Goal: Task Accomplishment & Management: Manage account settings

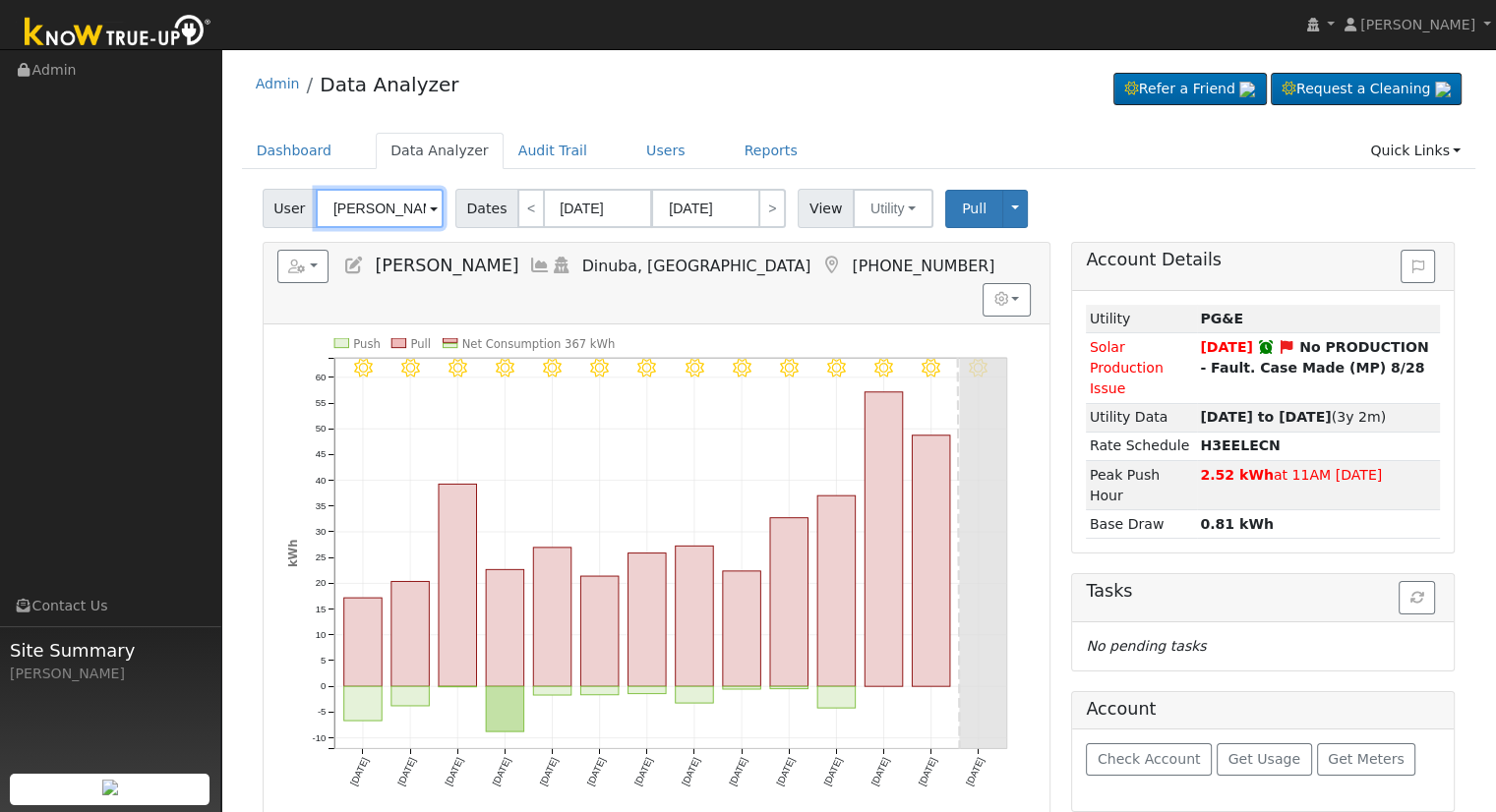
click at [356, 206] on input "Hermelinda Munoz" at bounding box center [380, 208] width 128 height 39
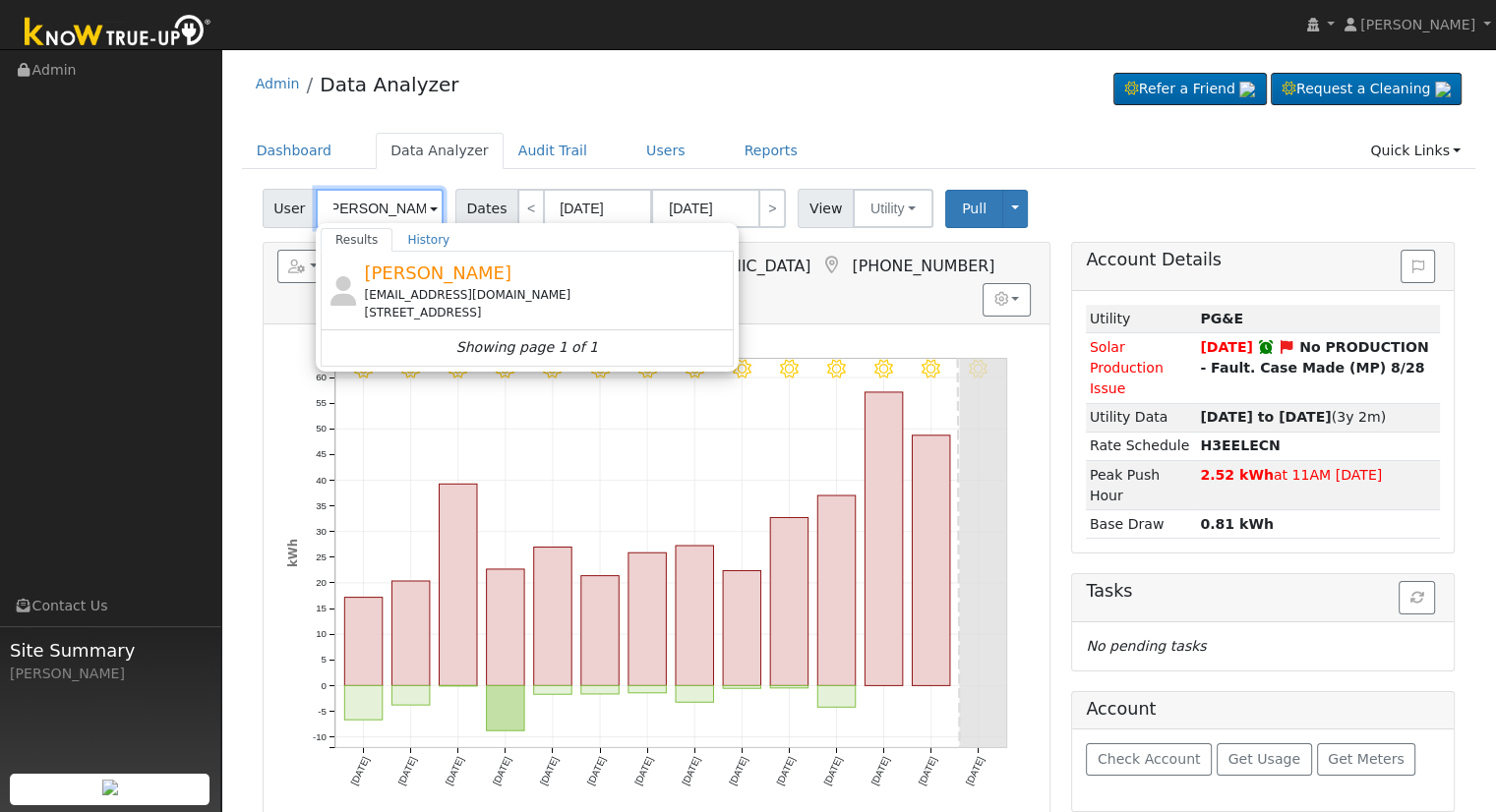
scroll to position [0, 15]
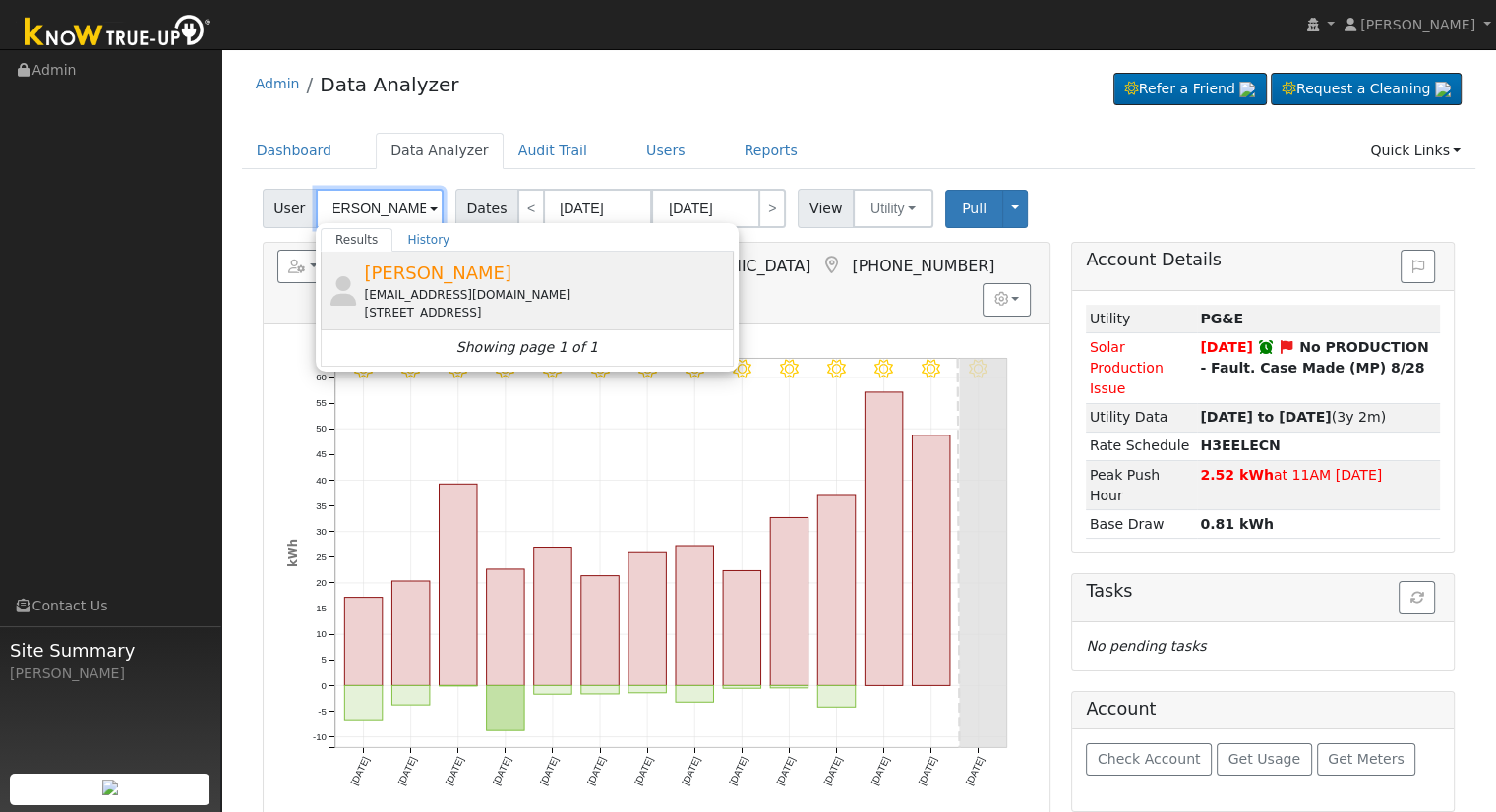
type input "[PERSON_NAME]"
click at [452, 306] on div "[STREET_ADDRESS]" at bounding box center [546, 313] width 365 height 18
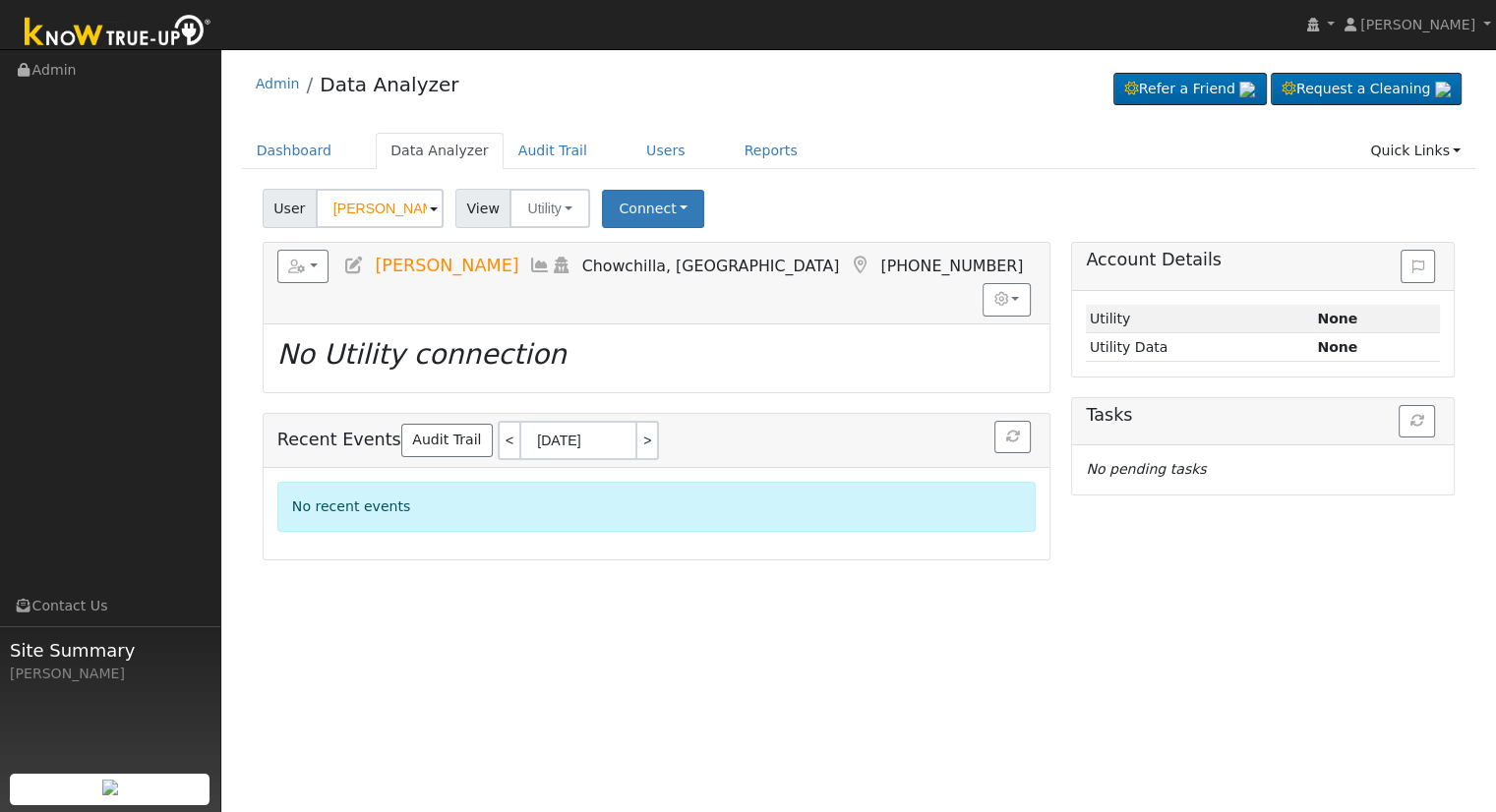
click at [356, 263] on icon at bounding box center [354, 266] width 22 height 18
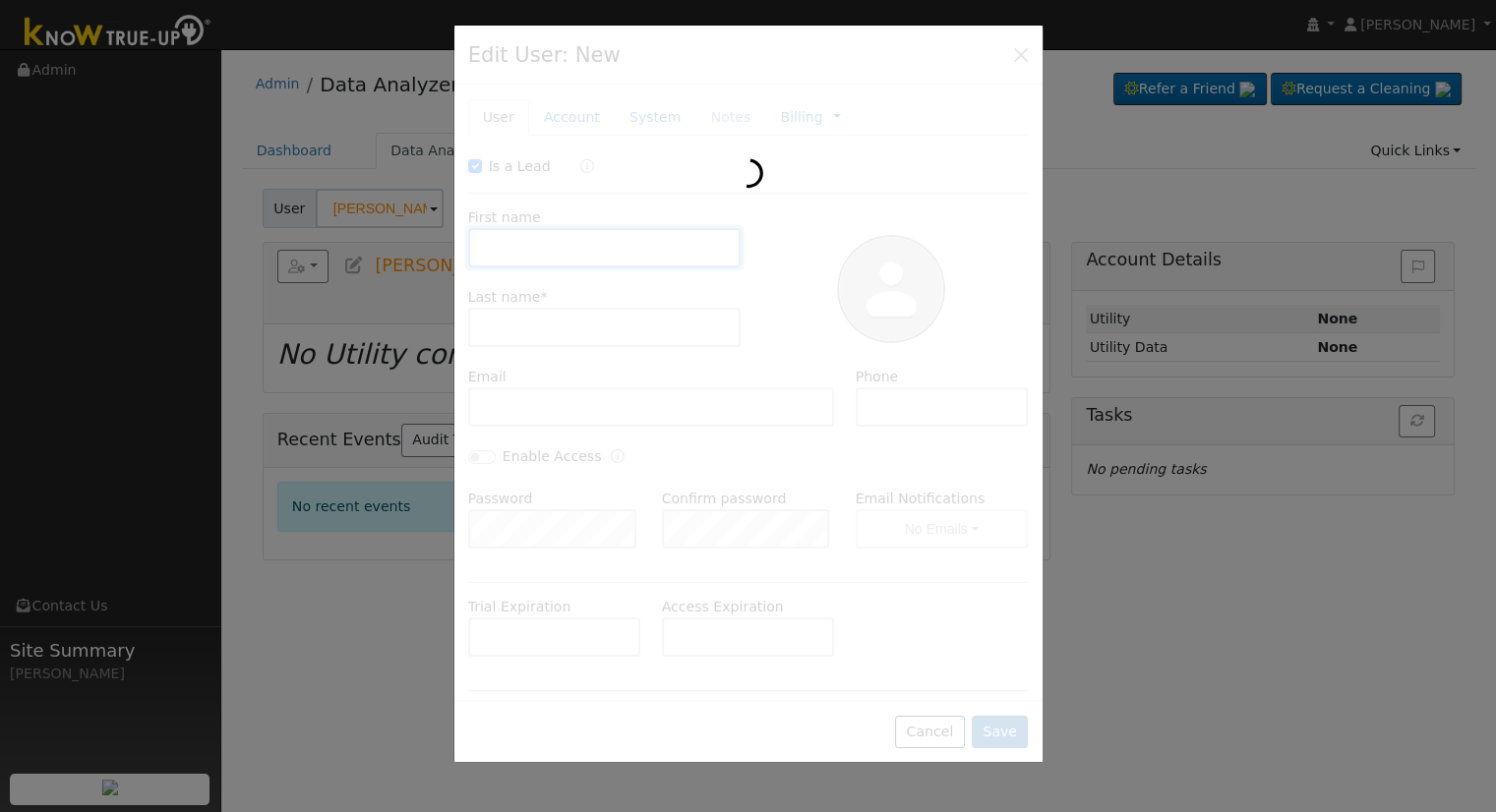
checkbox input "true"
type input "Julian"
type input "Maldonado"
type input "jamaldo13@gmail.com"
type input "(559) 400-1686"
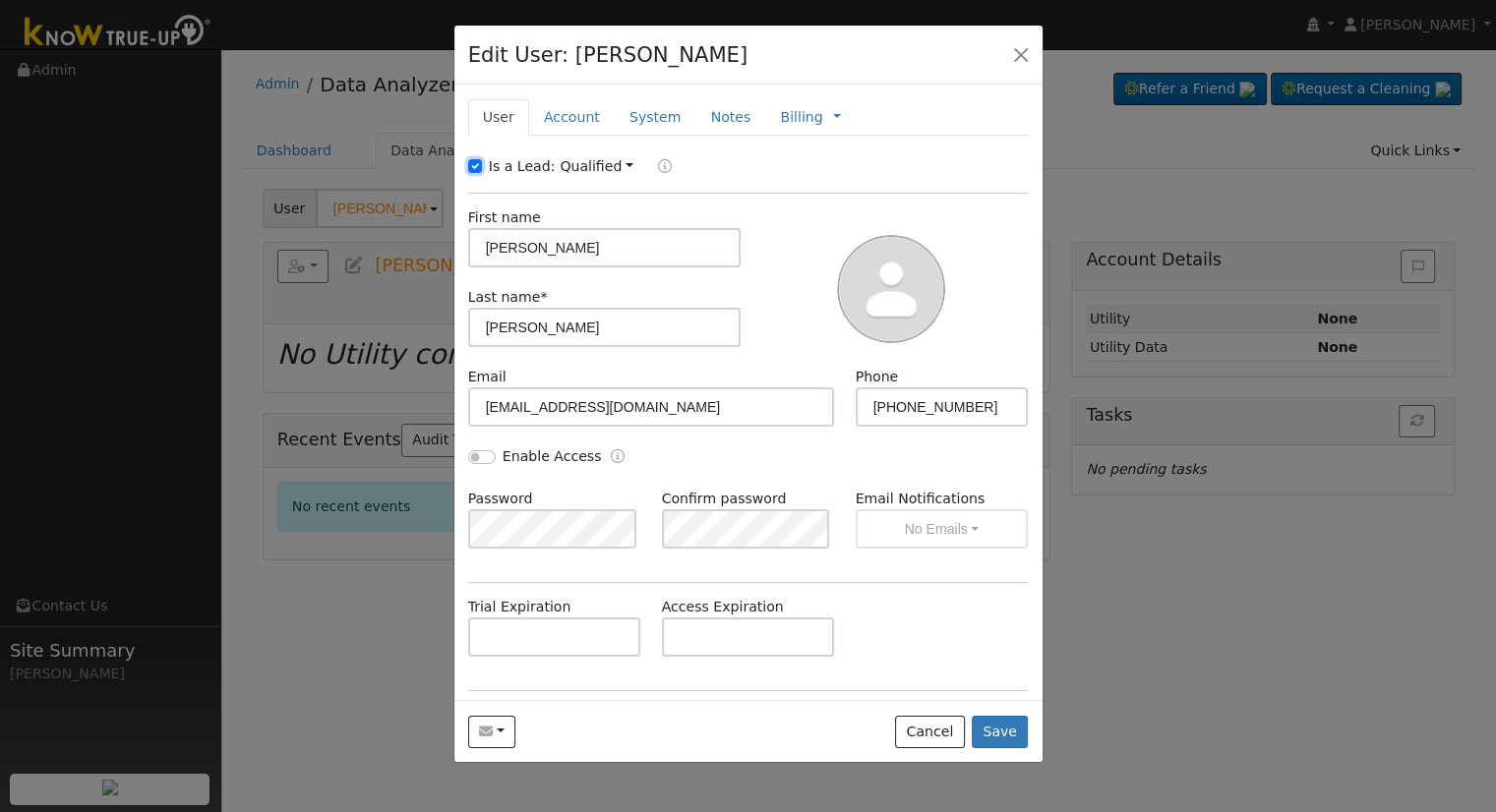
click at [479, 162] on input "Is a Lead:" at bounding box center [475, 166] width 14 height 14
checkbox input "false"
click at [473, 457] on input "Enable Access" at bounding box center [482, 457] width 28 height 14
checkbox input "true"
click at [905, 516] on button "No Emails" at bounding box center [942, 528] width 173 height 39
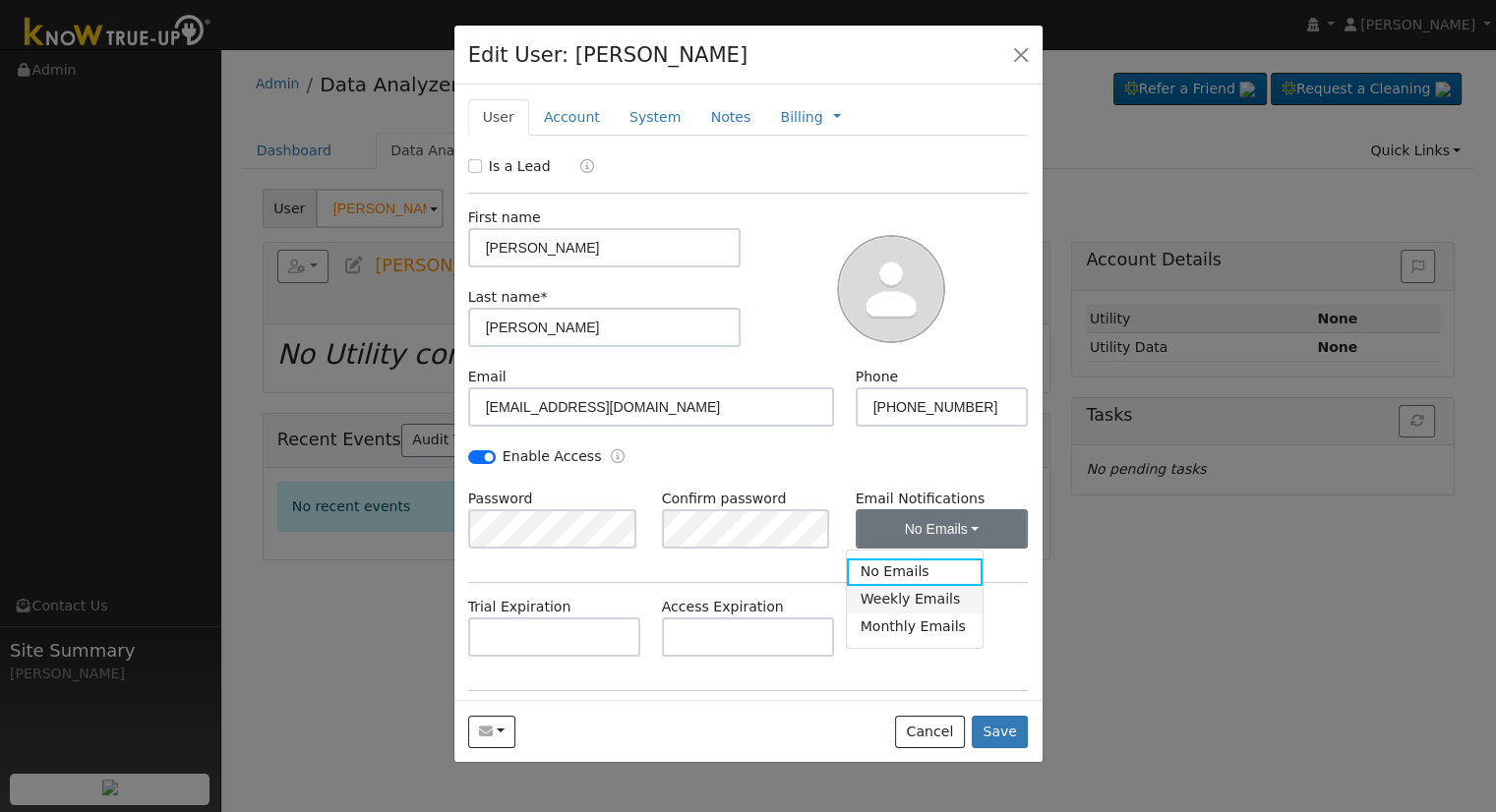
click at [884, 599] on link "Weekly Emails" at bounding box center [915, 600] width 137 height 28
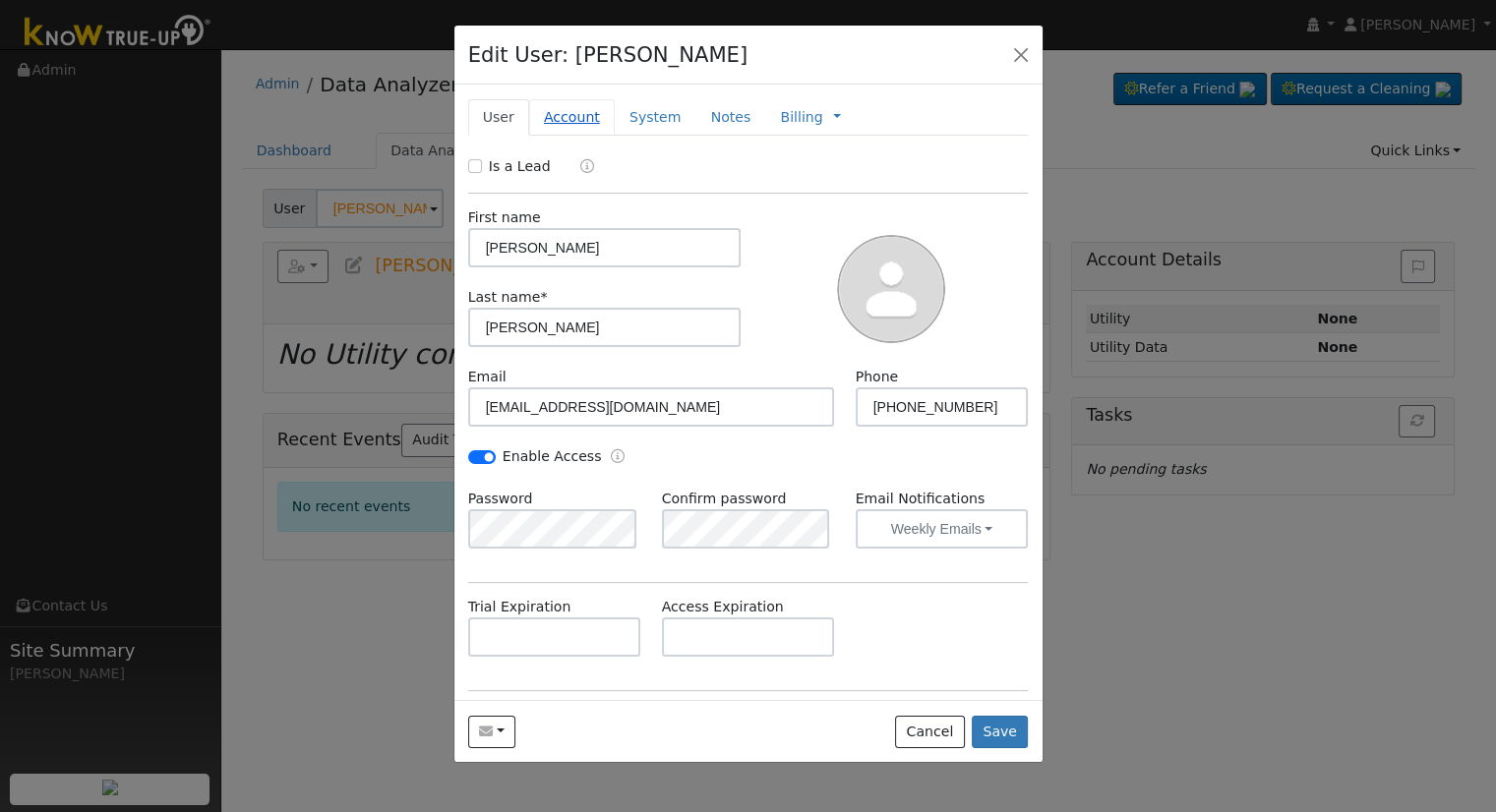
click at [563, 116] on link "Account" at bounding box center [572, 117] width 86 height 36
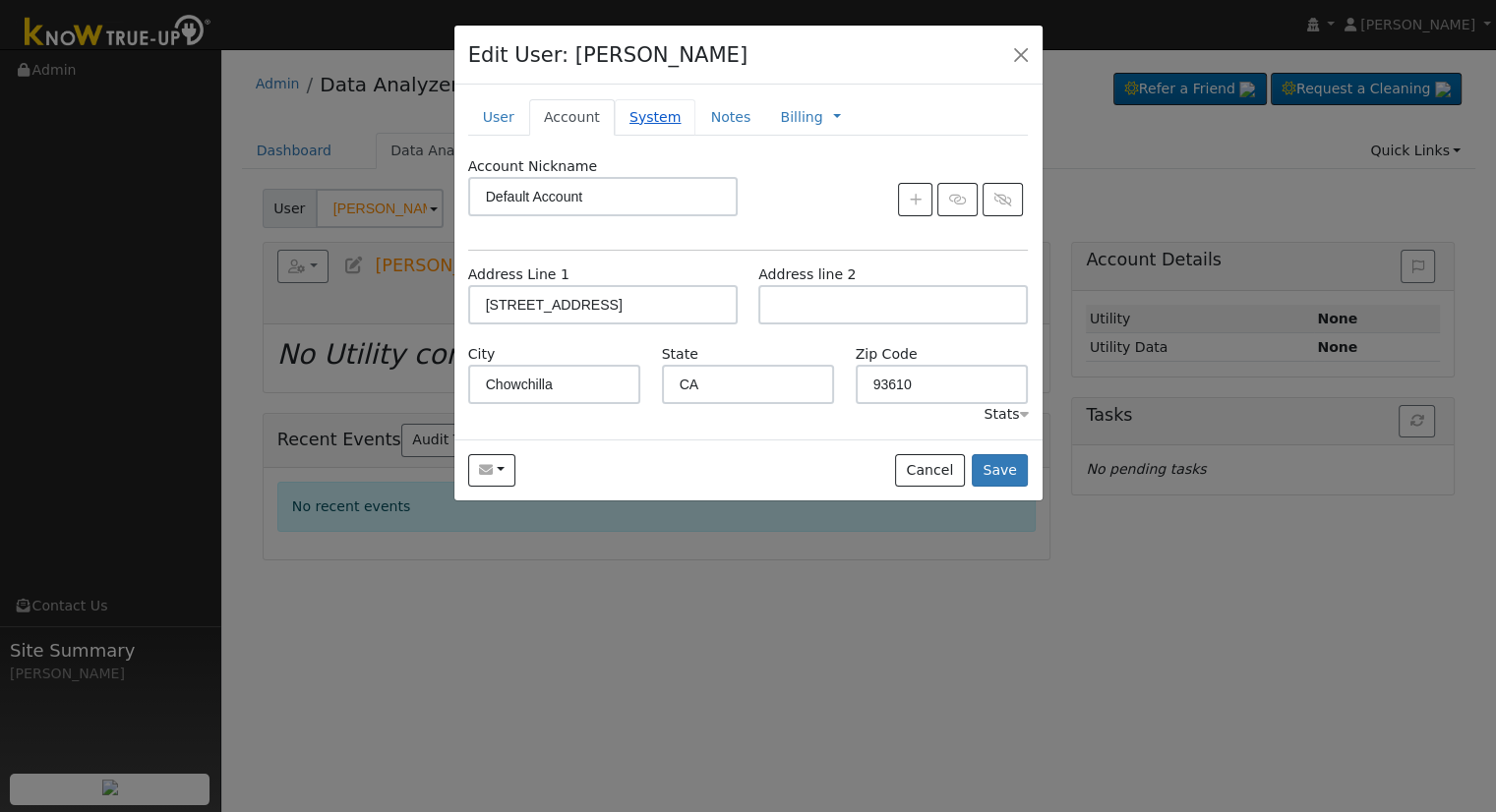
click at [643, 122] on link "System" at bounding box center [656, 117] width 82 height 36
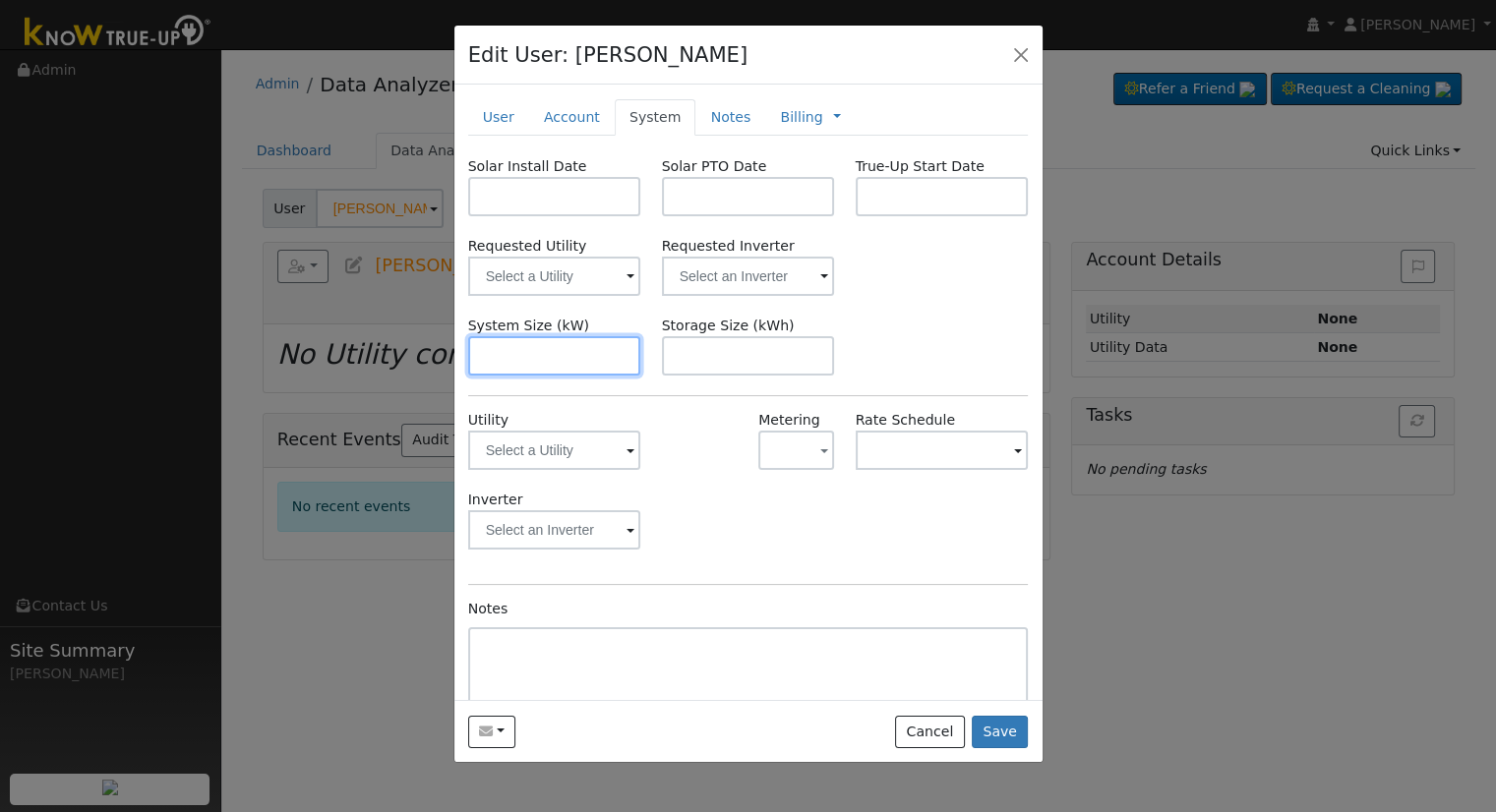
paste input "11.480"
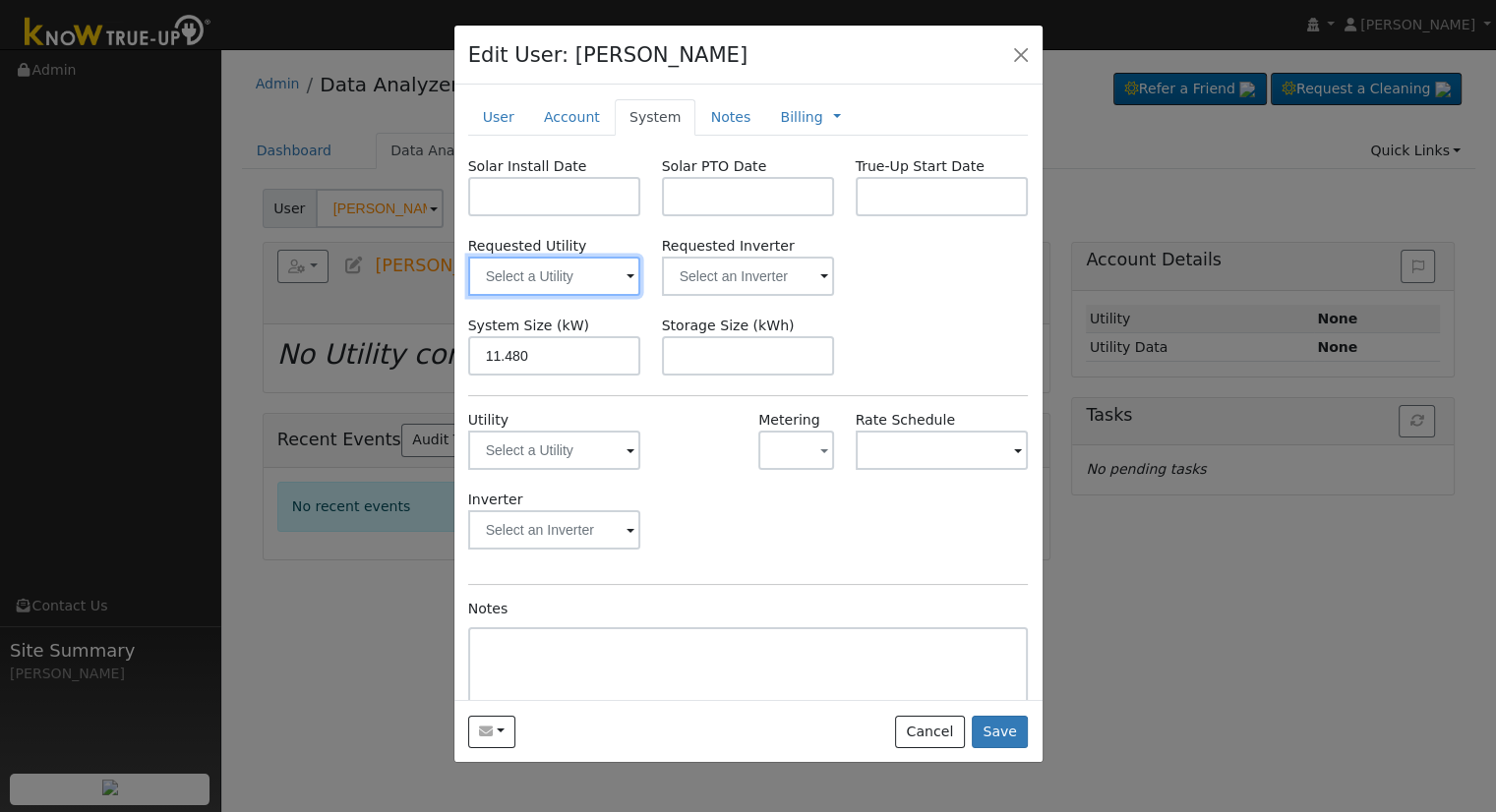
type input "11.5"
click at [537, 265] on input "text" at bounding box center [554, 276] width 173 height 39
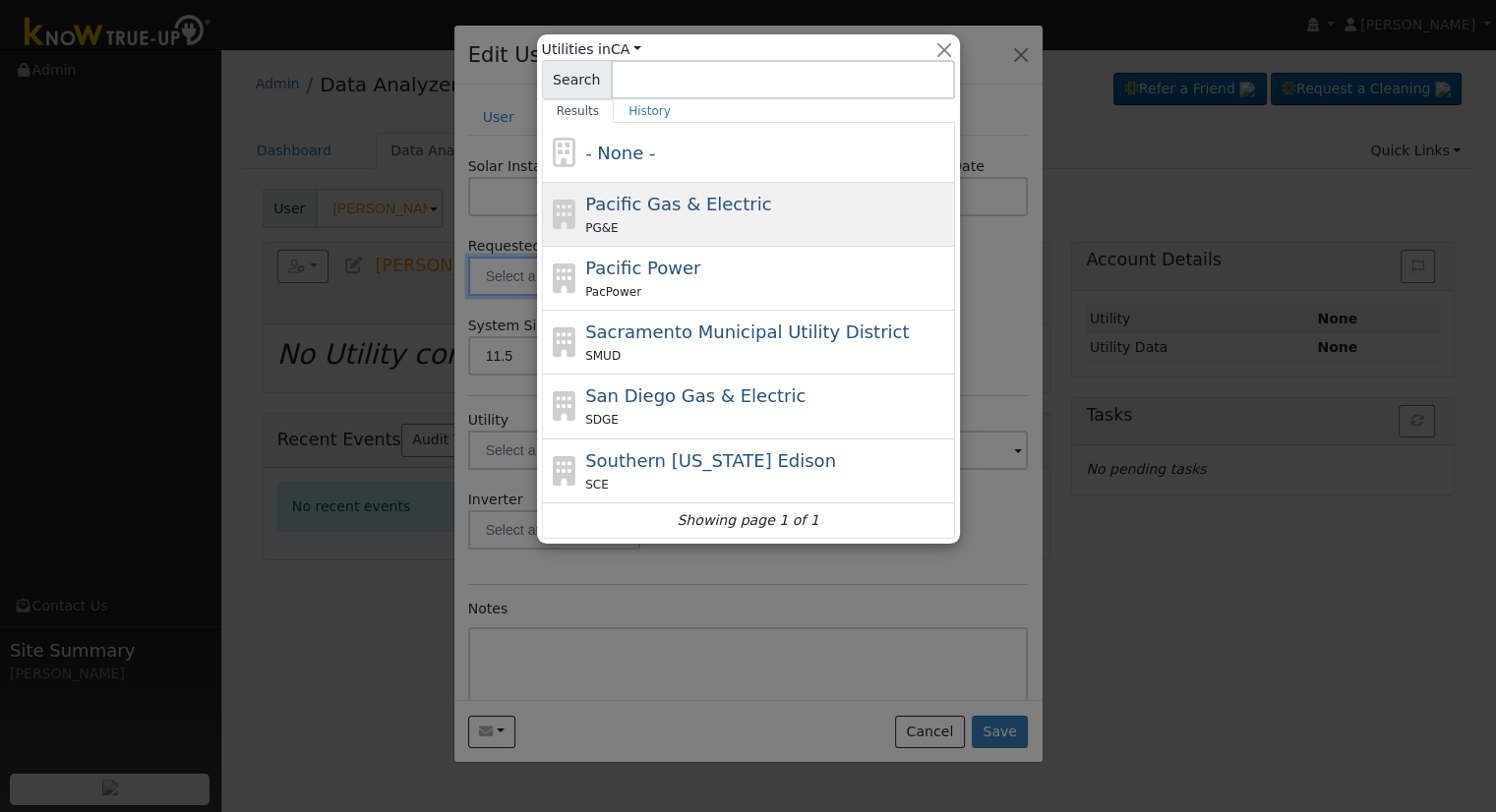
click at [762, 221] on div "PG&E" at bounding box center [767, 227] width 365 height 21
type input "Pacific Gas & Electric"
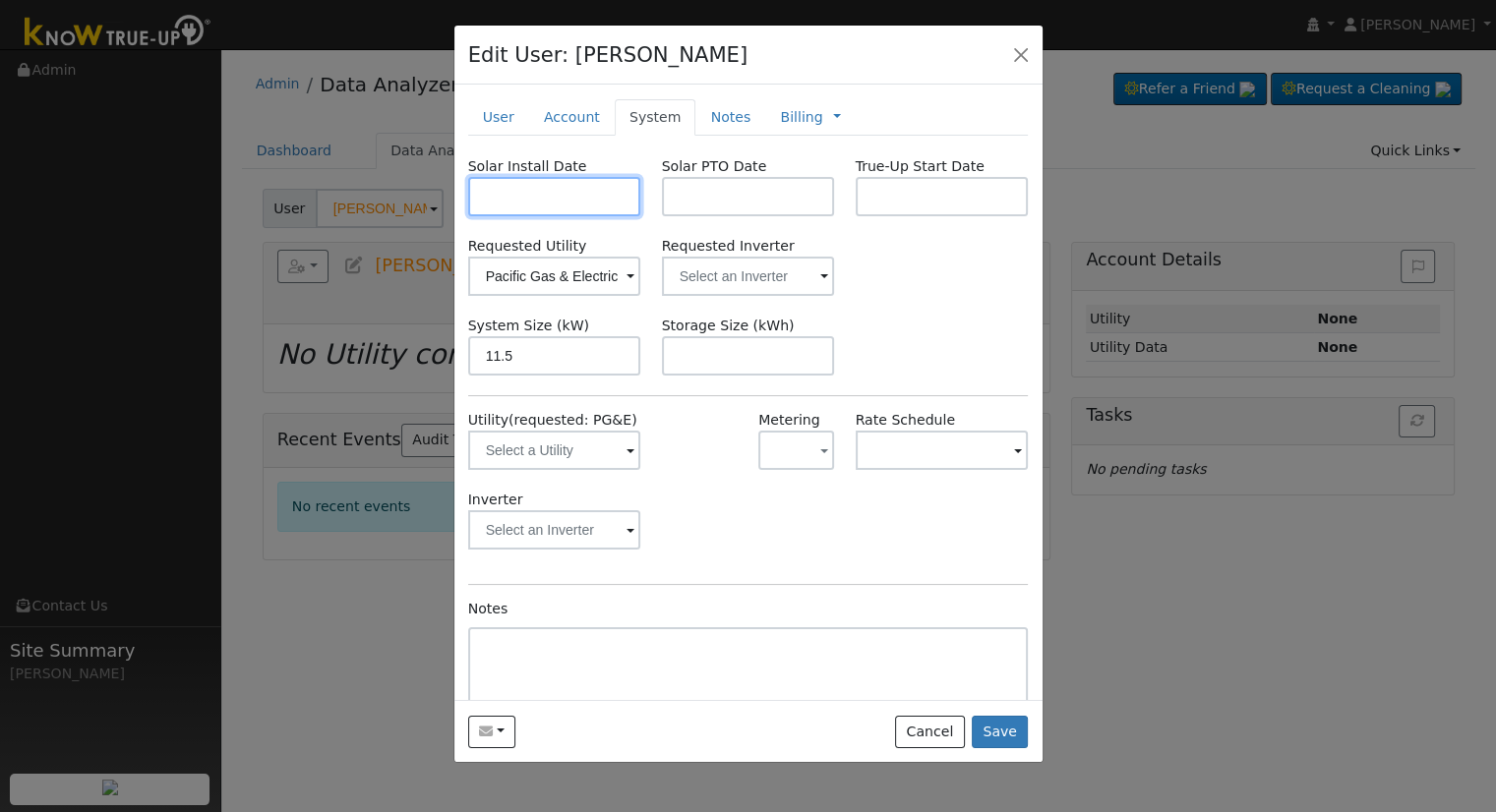
click at [524, 195] on input "text" at bounding box center [554, 196] width 173 height 39
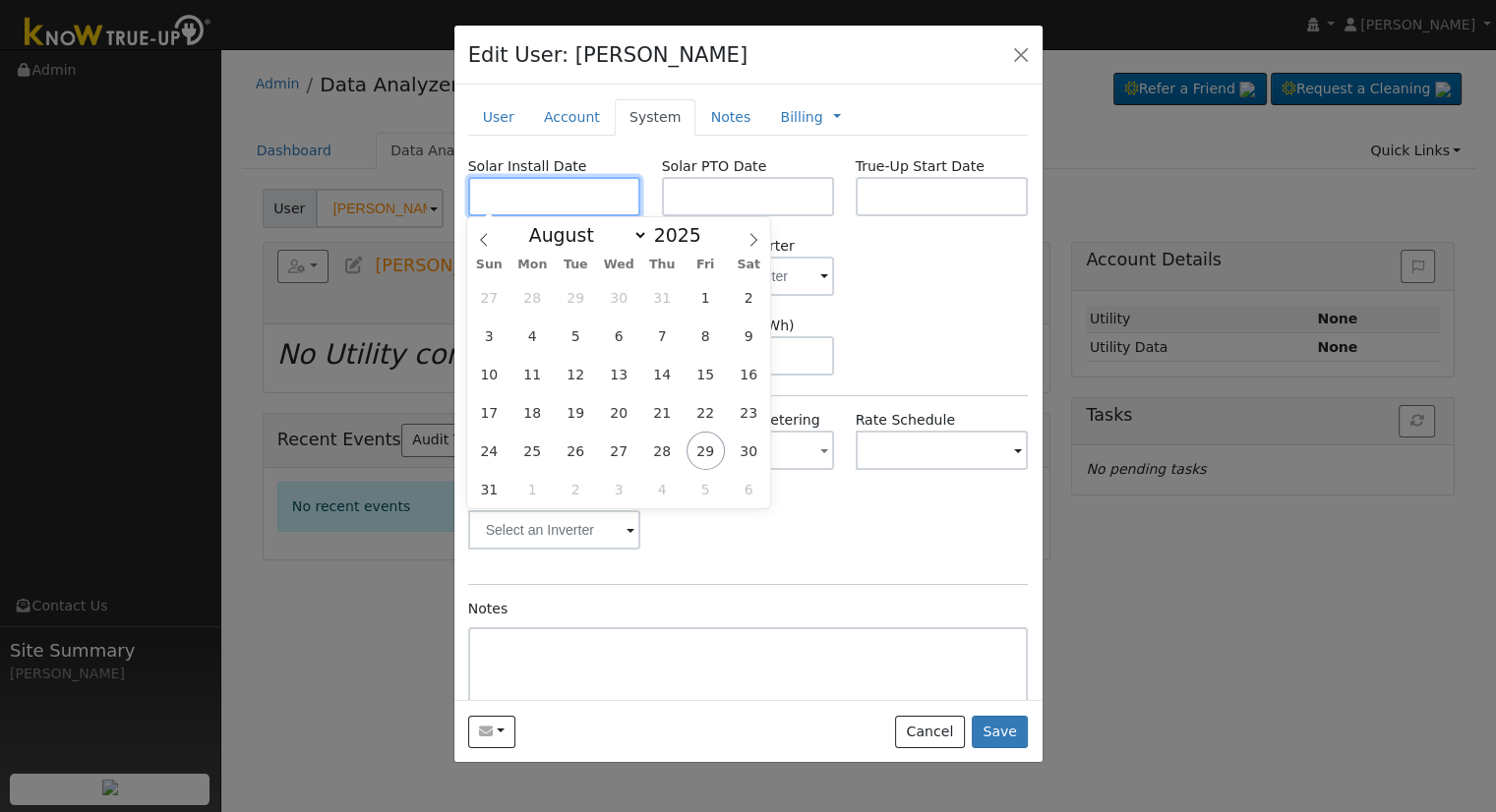
paste input "8/7/2025"
type input "08/07/2025"
click at [718, 179] on input "text" at bounding box center [748, 196] width 173 height 39
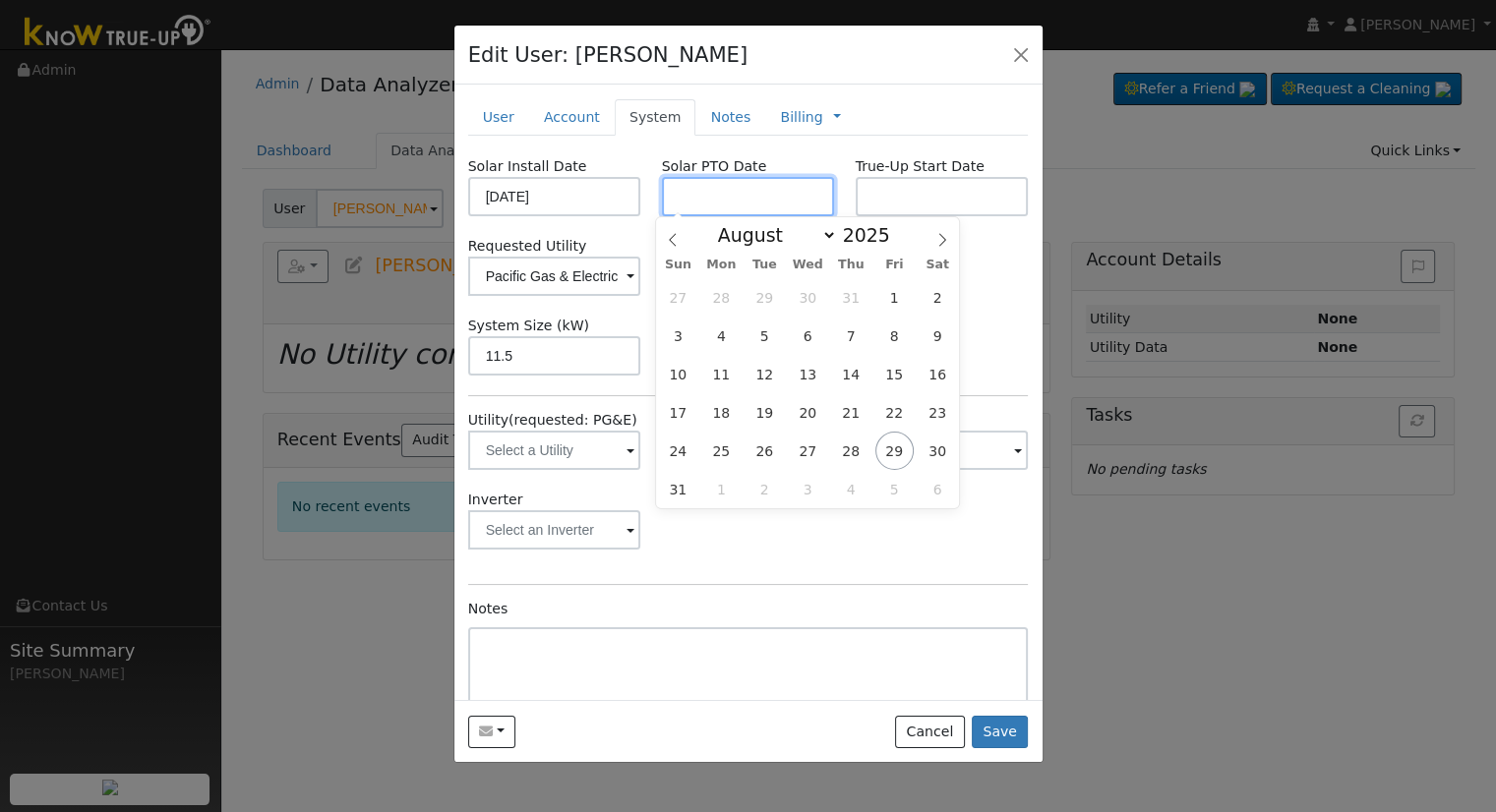
paste input "8/28/2025"
type input "[DATE]"
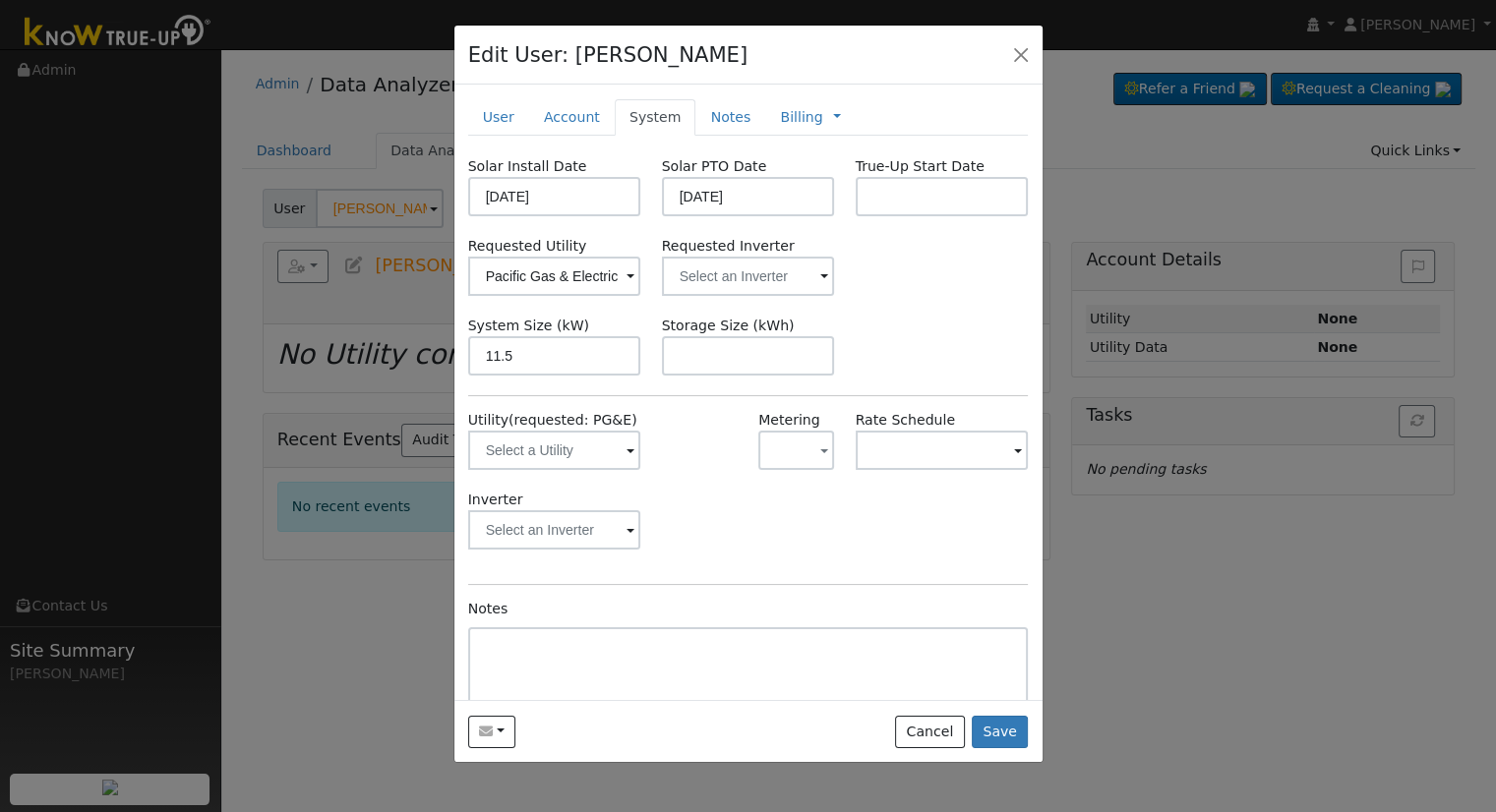
click at [635, 221] on div "Solar Install Date 08/07/2025 Solar PTO Date 08/28/2025 True-Up Start Date Requ…" at bounding box center [748, 465] width 561 height 619
click at [641, 282] on input "text" at bounding box center [554, 276] width 173 height 39
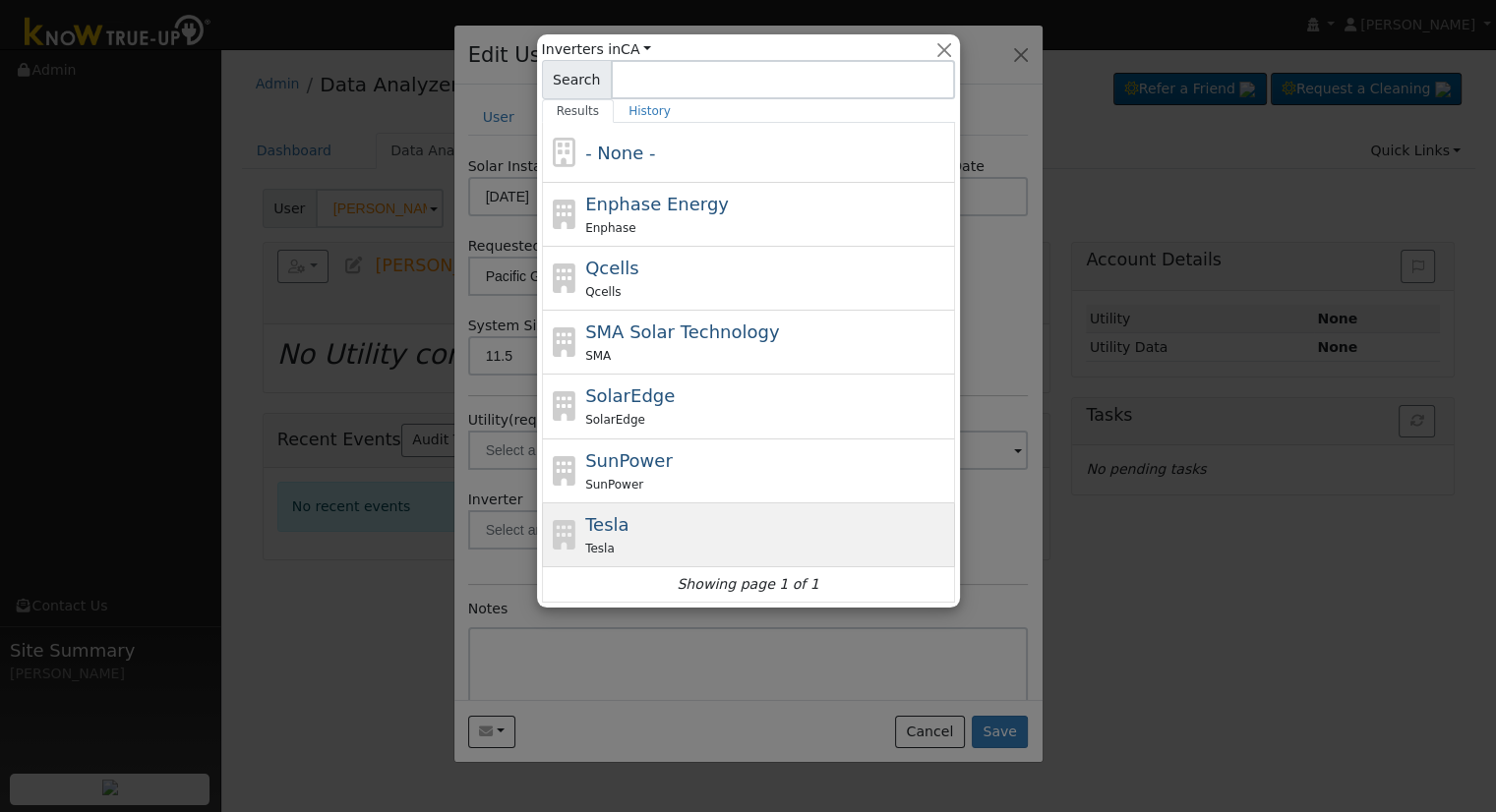
click at [673, 524] on div "Tesla Tesla" at bounding box center [767, 534] width 365 height 47
type input "Tesla"
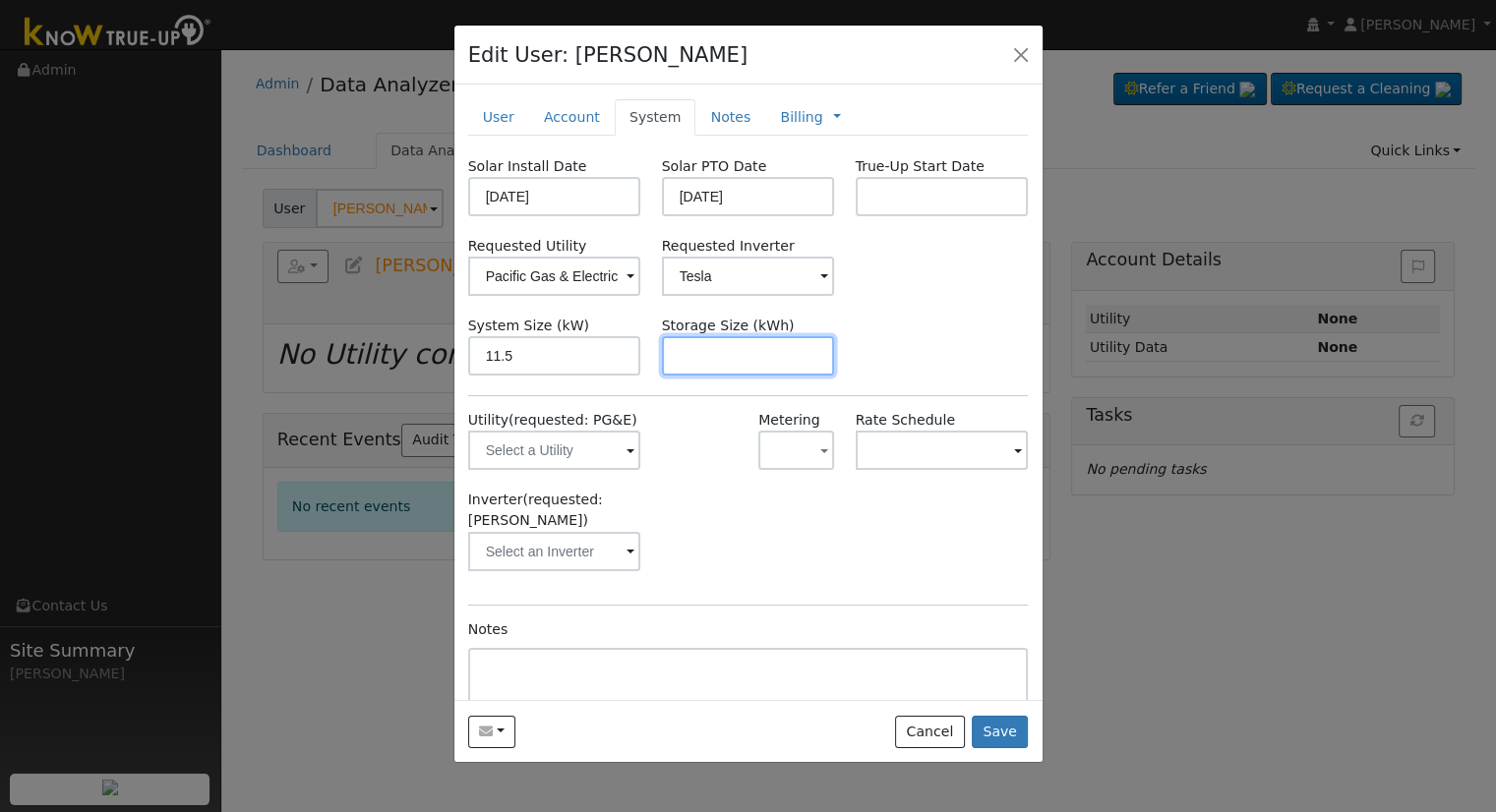
click at [689, 357] on input "text" at bounding box center [748, 355] width 173 height 39
paste input "27.00"
type input "27"
click at [714, 126] on link "Notes" at bounding box center [730, 117] width 70 height 36
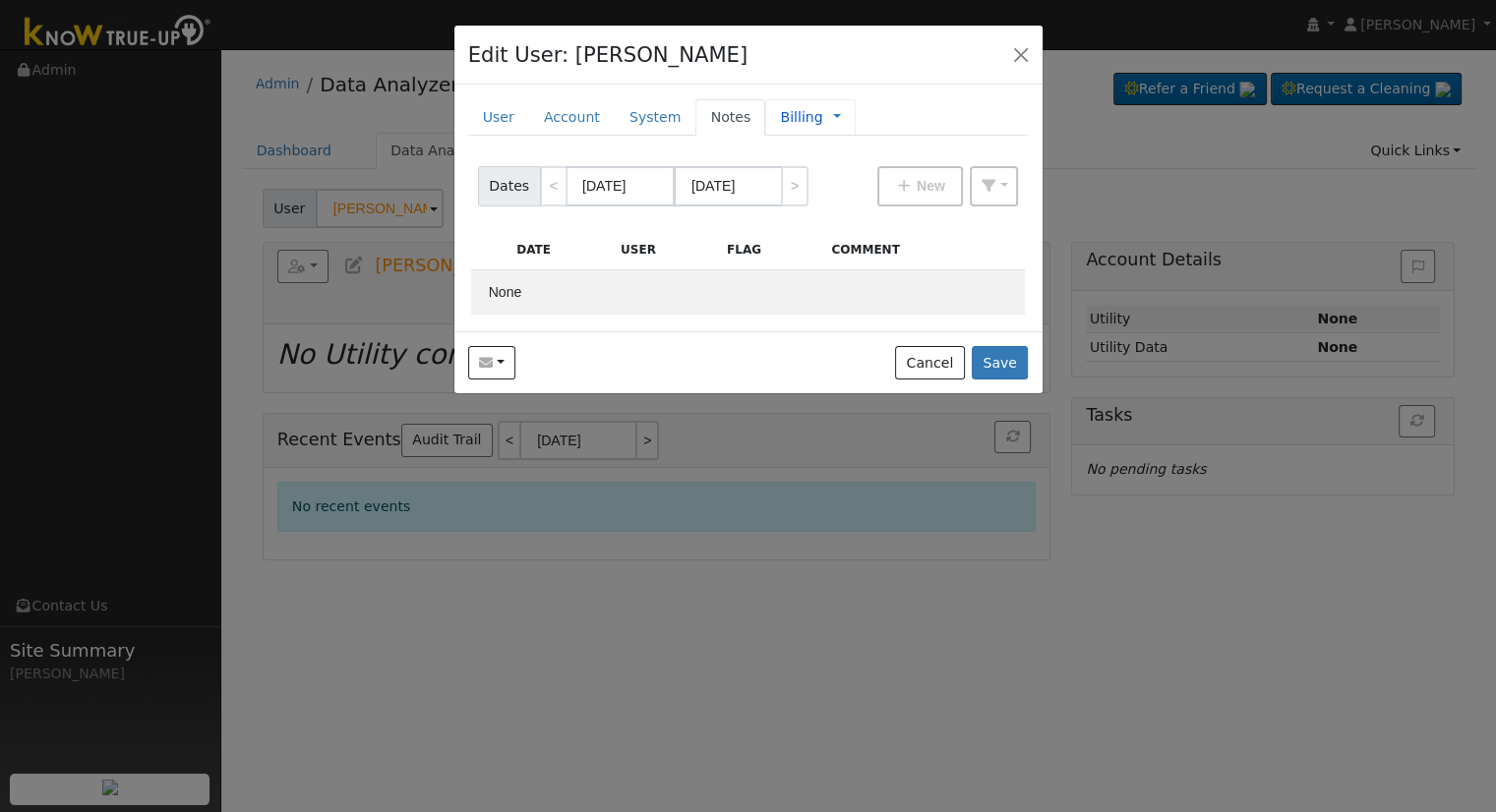
click at [780, 119] on link "Billing" at bounding box center [801, 117] width 42 height 21
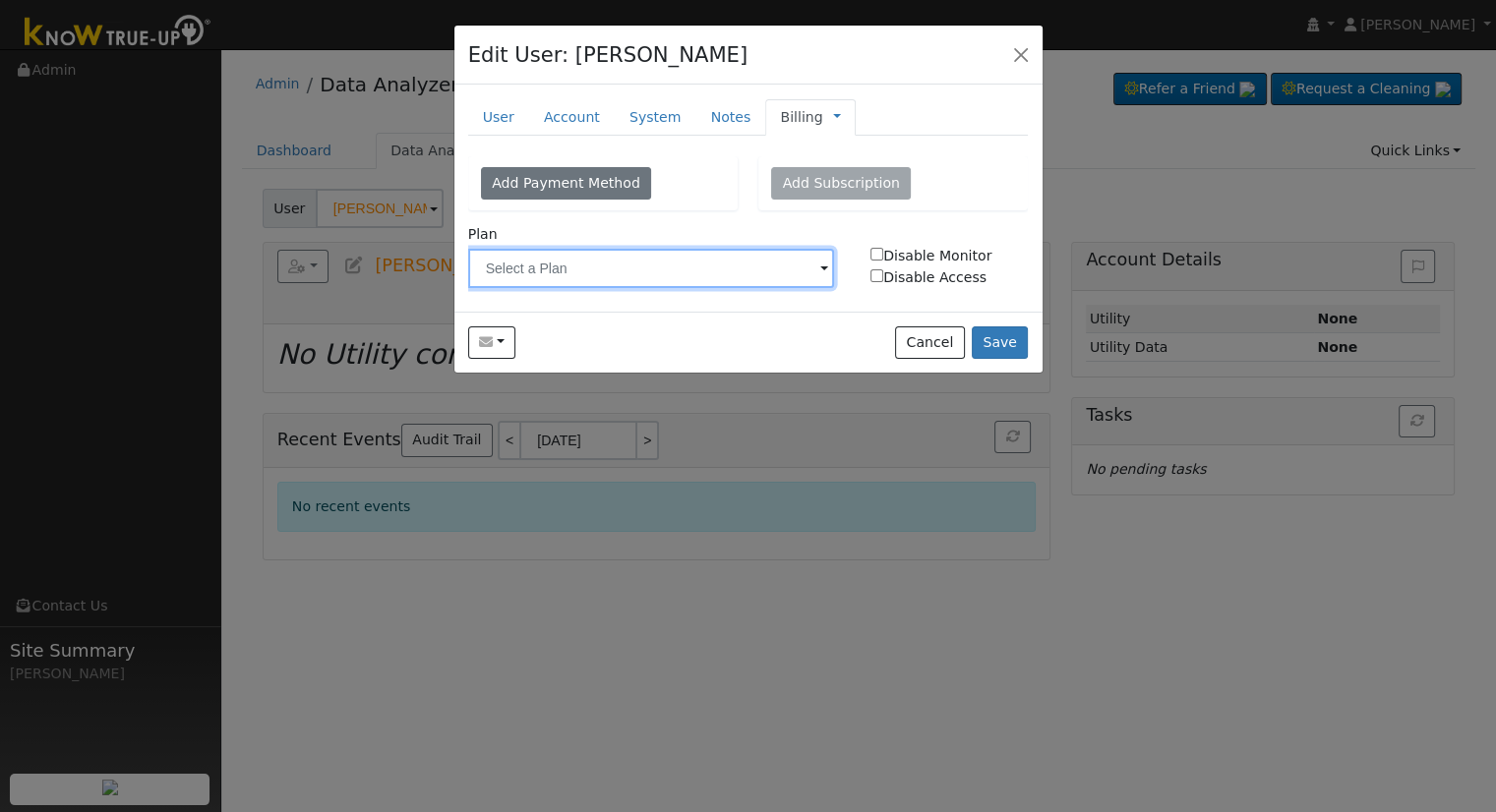
click at [685, 265] on input "text" at bounding box center [651, 268] width 367 height 39
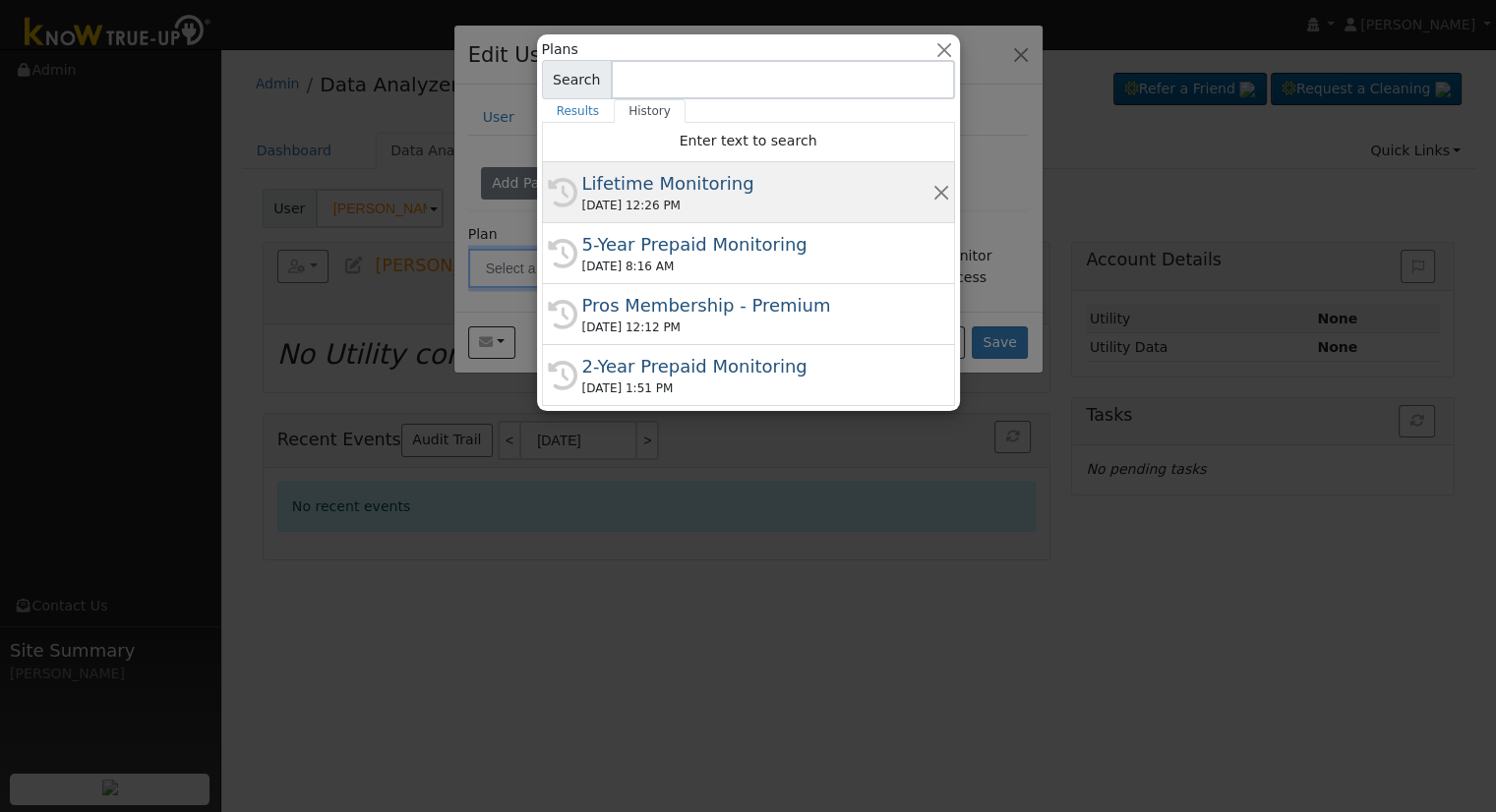
click at [653, 189] on div "Lifetime Monitoring" at bounding box center [757, 183] width 350 height 27
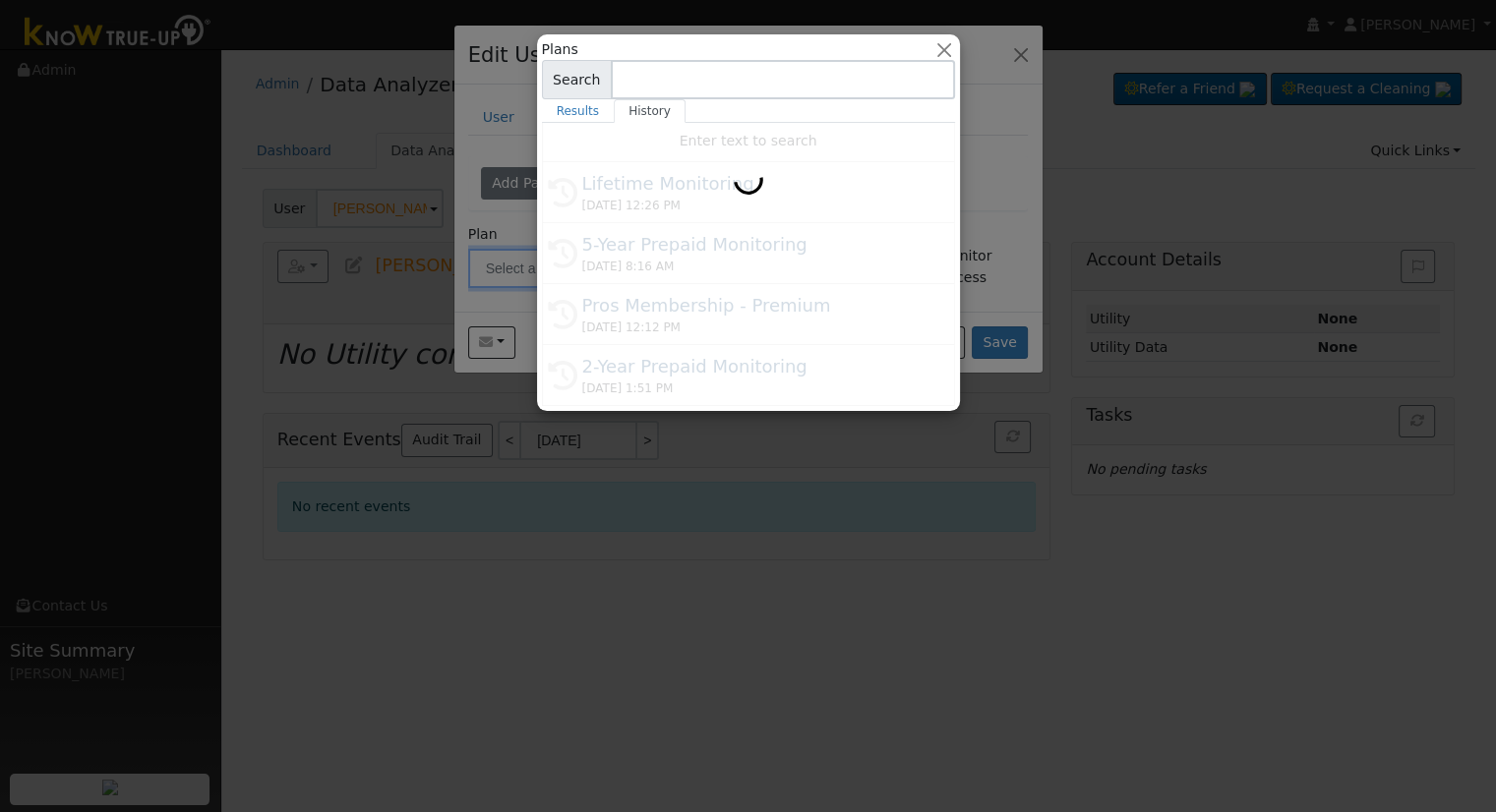
type input "Lifetime Monitoring"
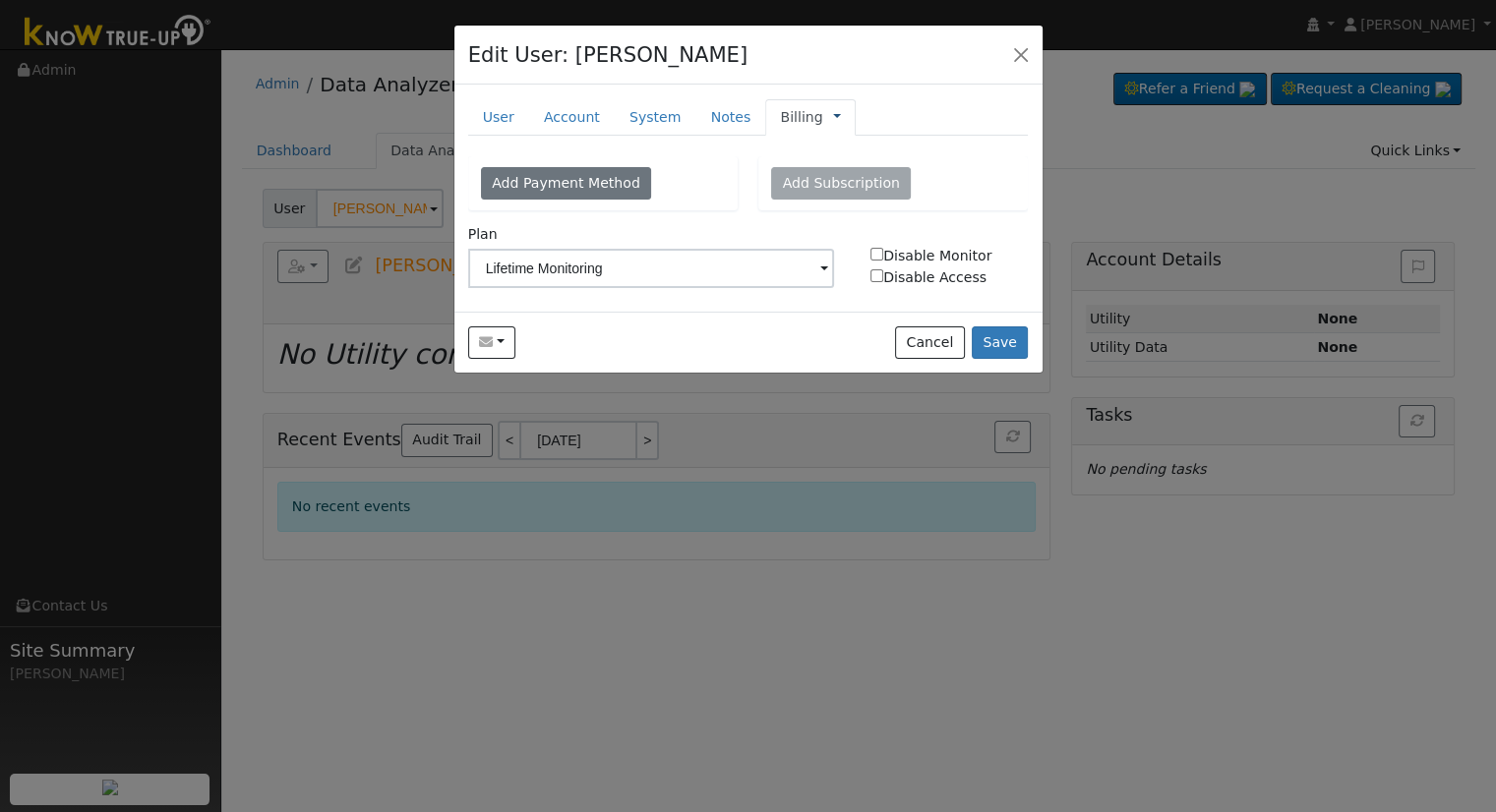
click at [833, 120] on link at bounding box center [837, 117] width 8 height 21
click at [834, 141] on link "Management" at bounding box center [902, 153] width 137 height 28
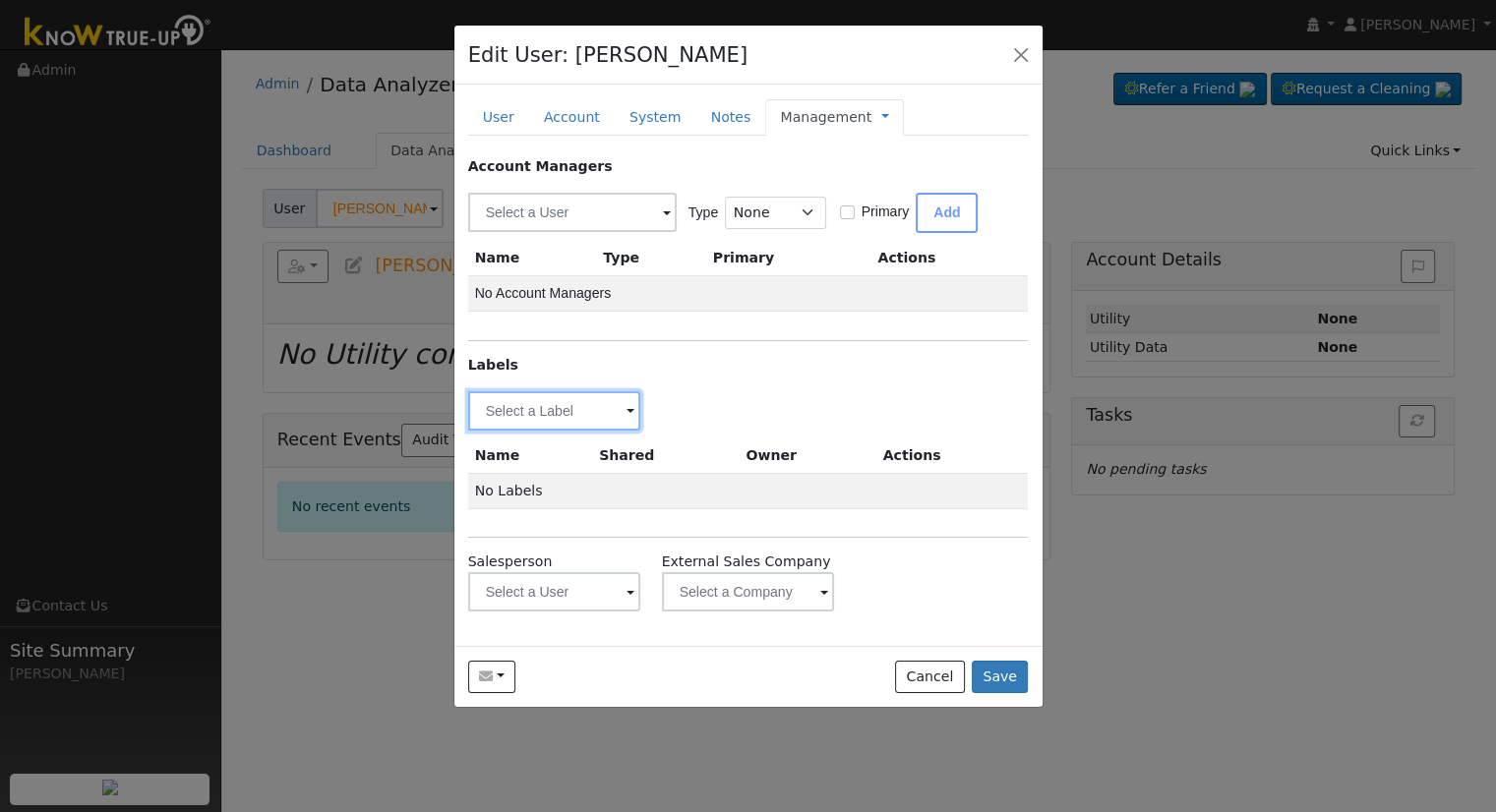
click at [507, 413] on input "text" at bounding box center [554, 410] width 173 height 39
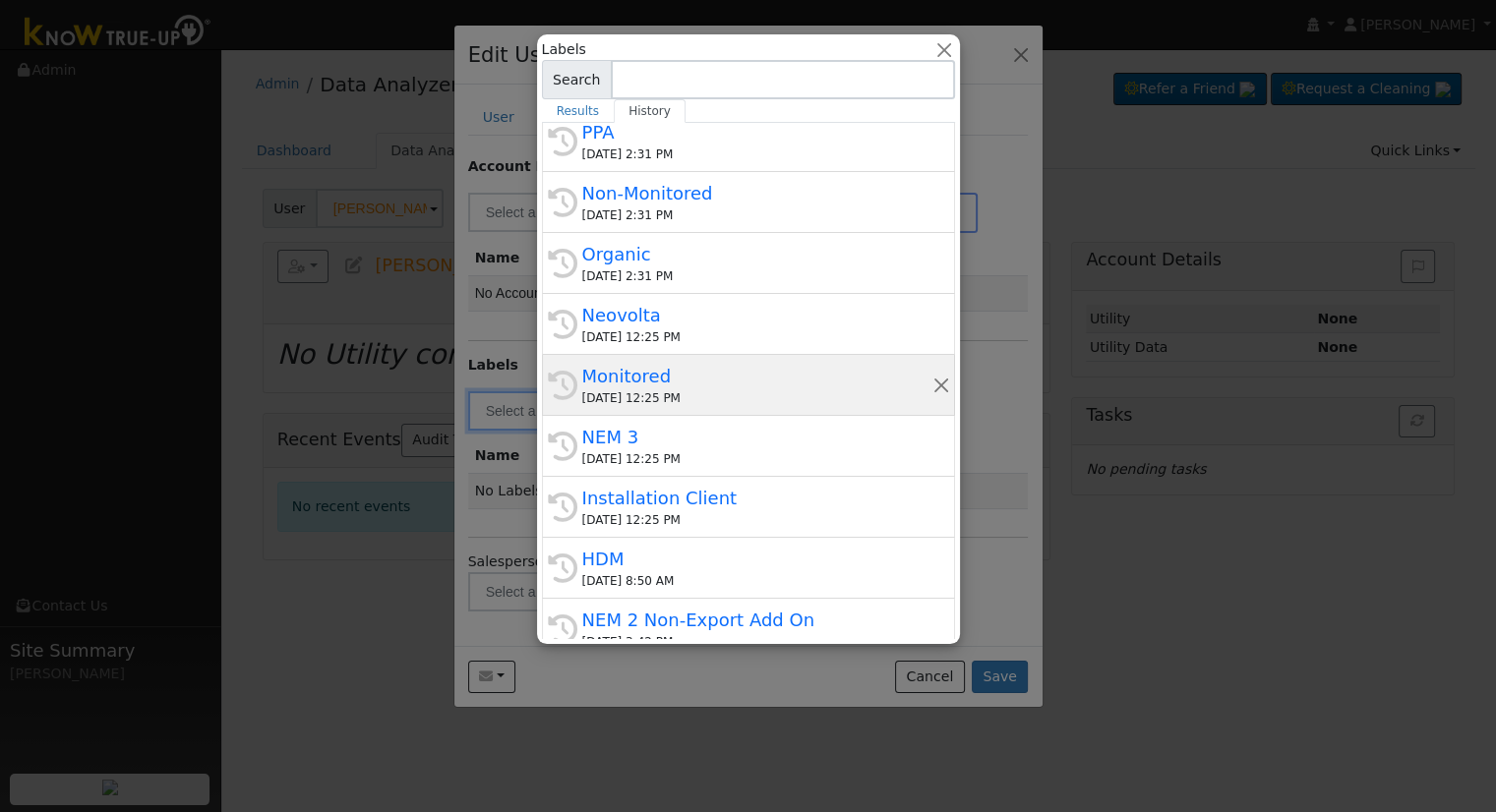
scroll to position [434, 0]
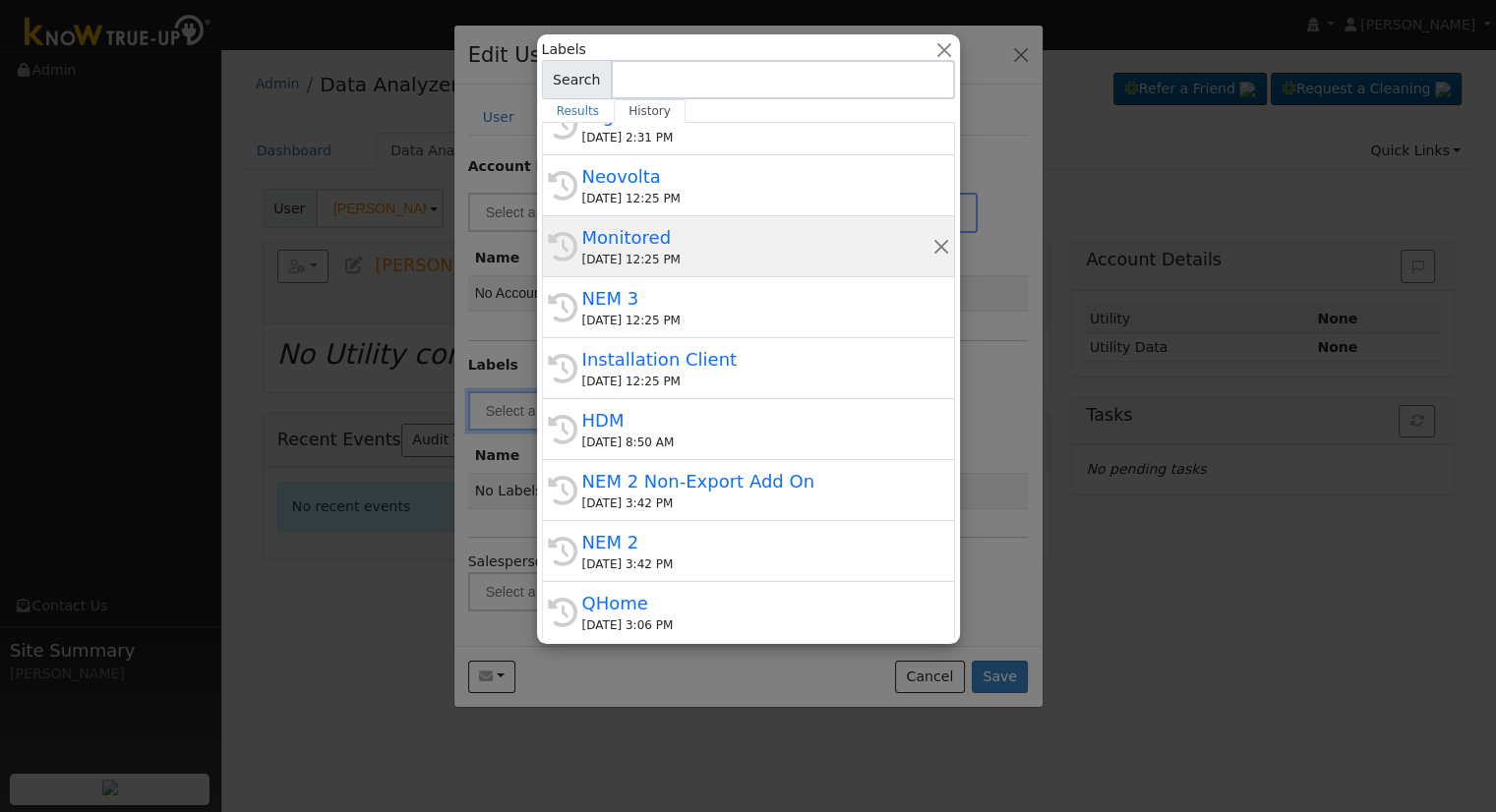
click at [676, 260] on div "08/28/2025 12:25 PM" at bounding box center [757, 260] width 350 height 18
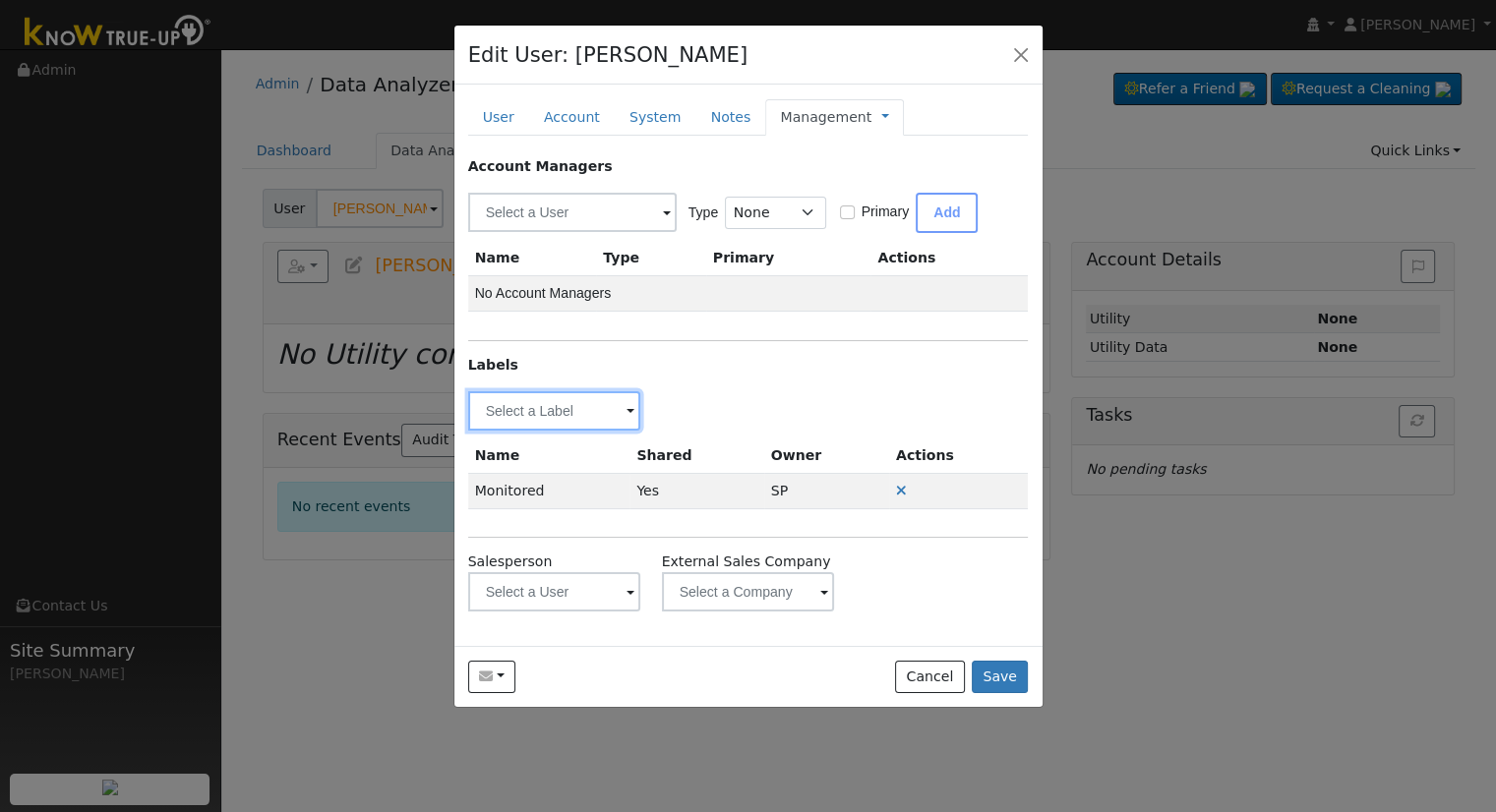
click at [614, 400] on input "text" at bounding box center [554, 410] width 173 height 39
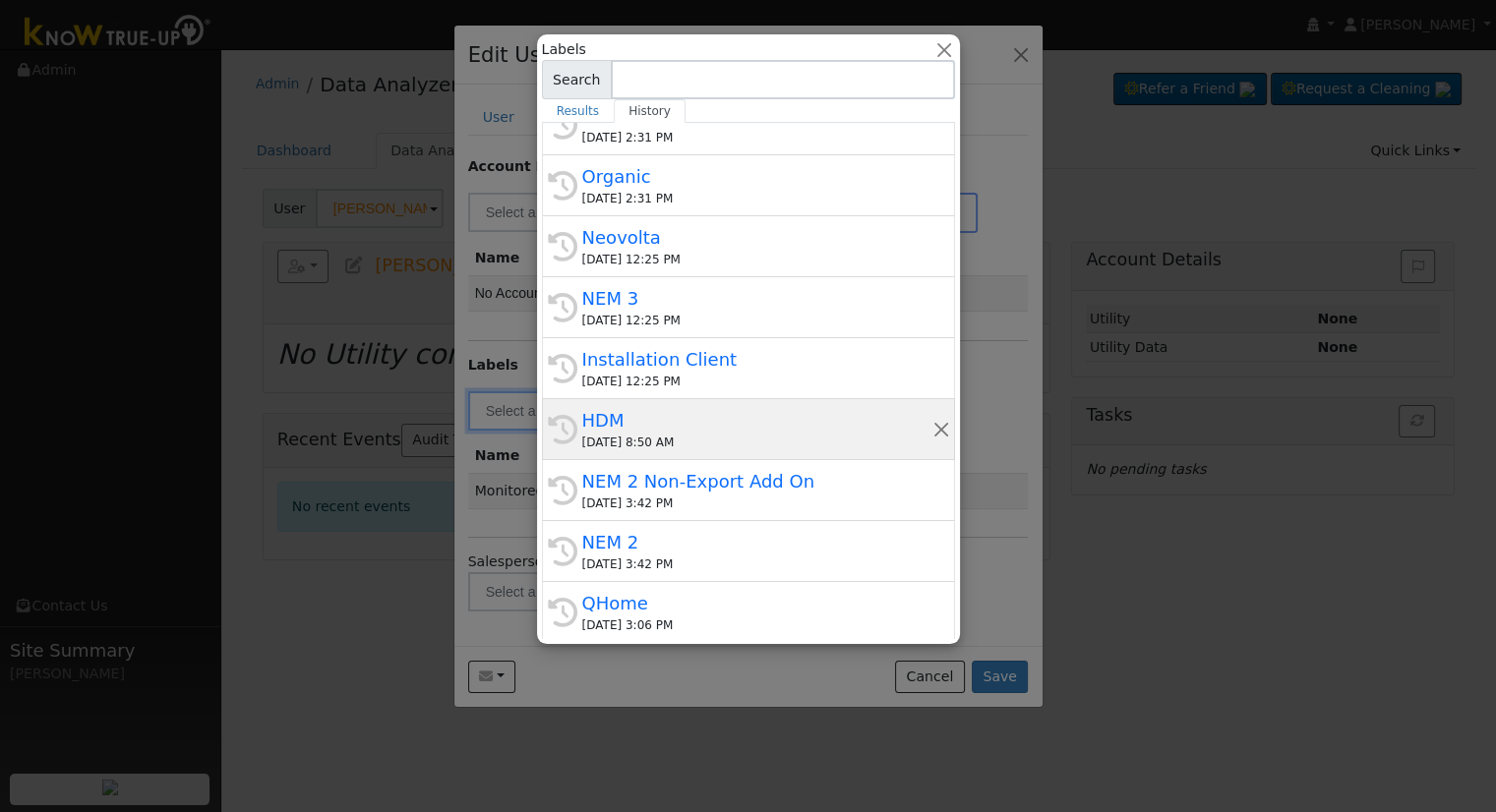
click at [651, 434] on div "08/26/2025 8:50 AM" at bounding box center [757, 443] width 350 height 18
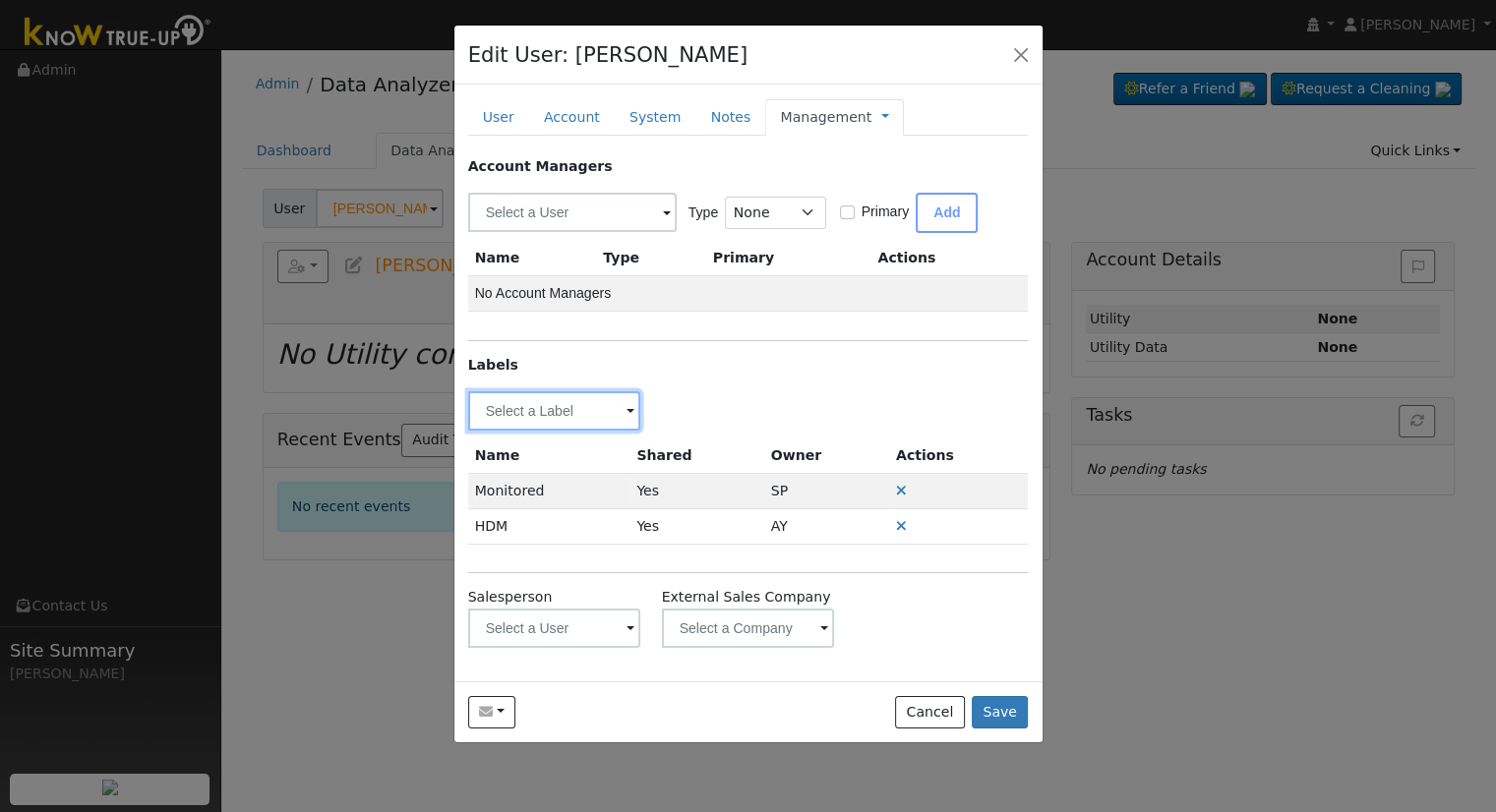
click at [592, 396] on input "text" at bounding box center [554, 410] width 173 height 39
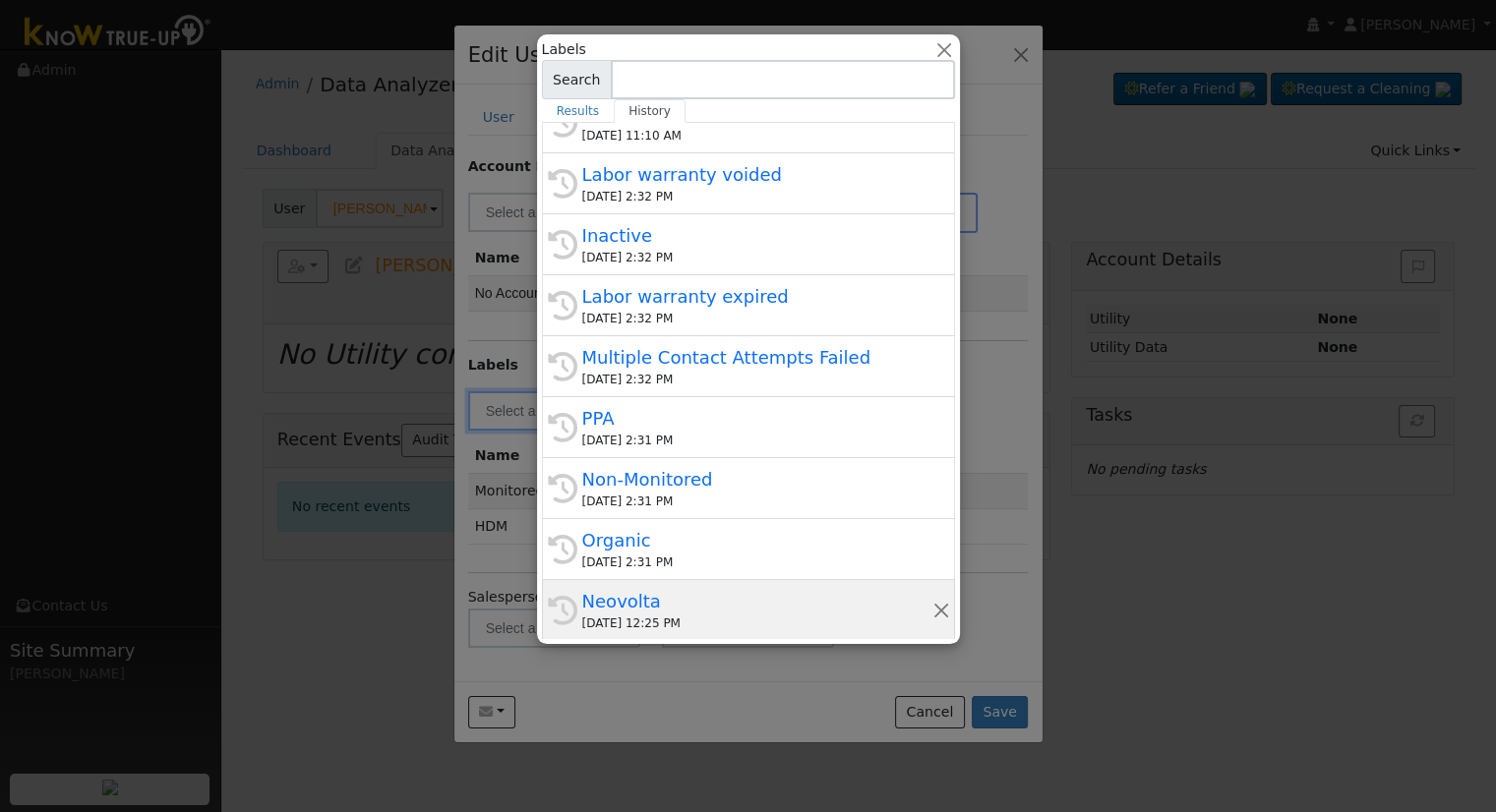
scroll to position [393, 0]
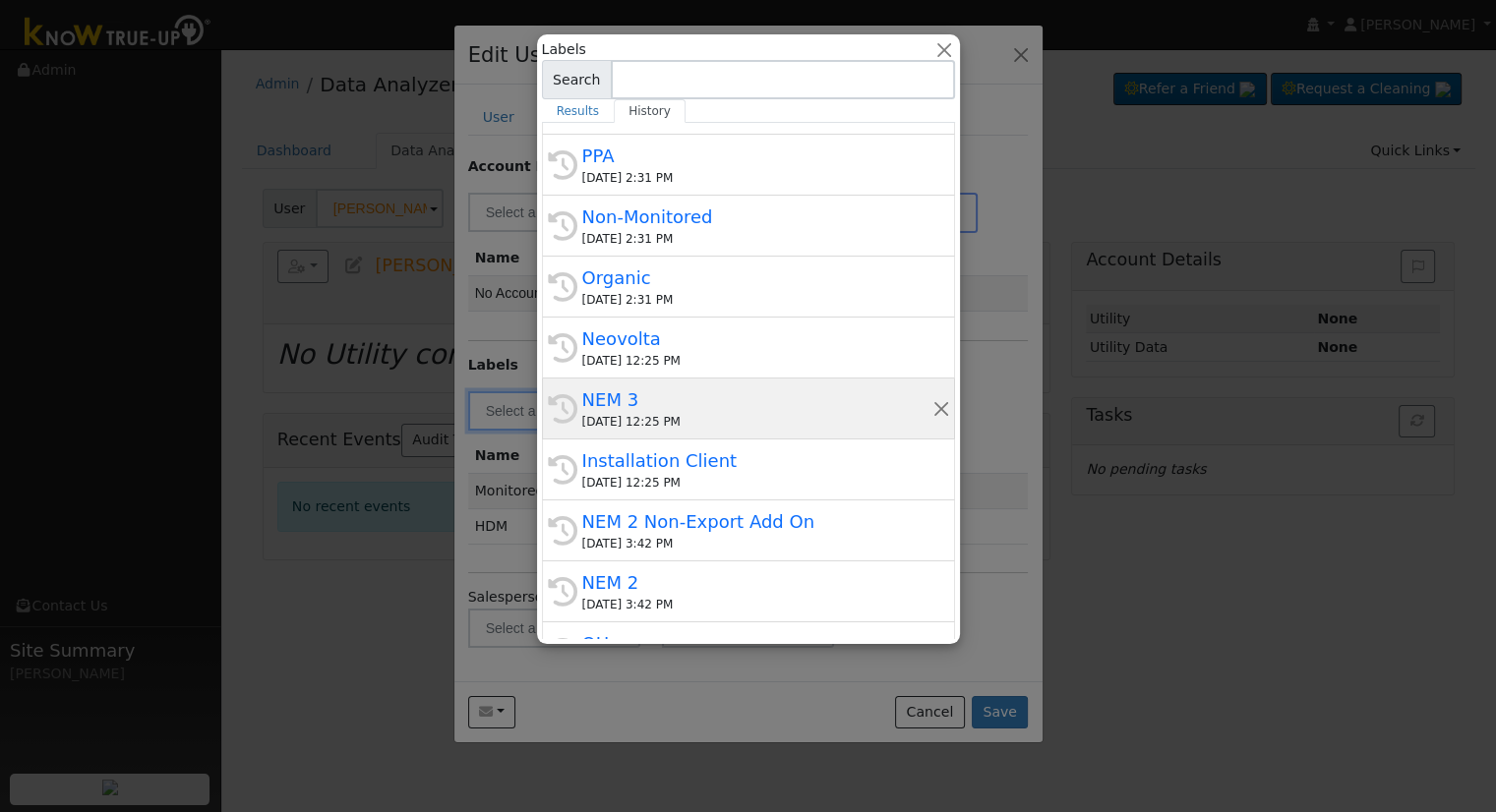
click at [622, 425] on div "08/28/2025 12:25 PM" at bounding box center [757, 422] width 350 height 18
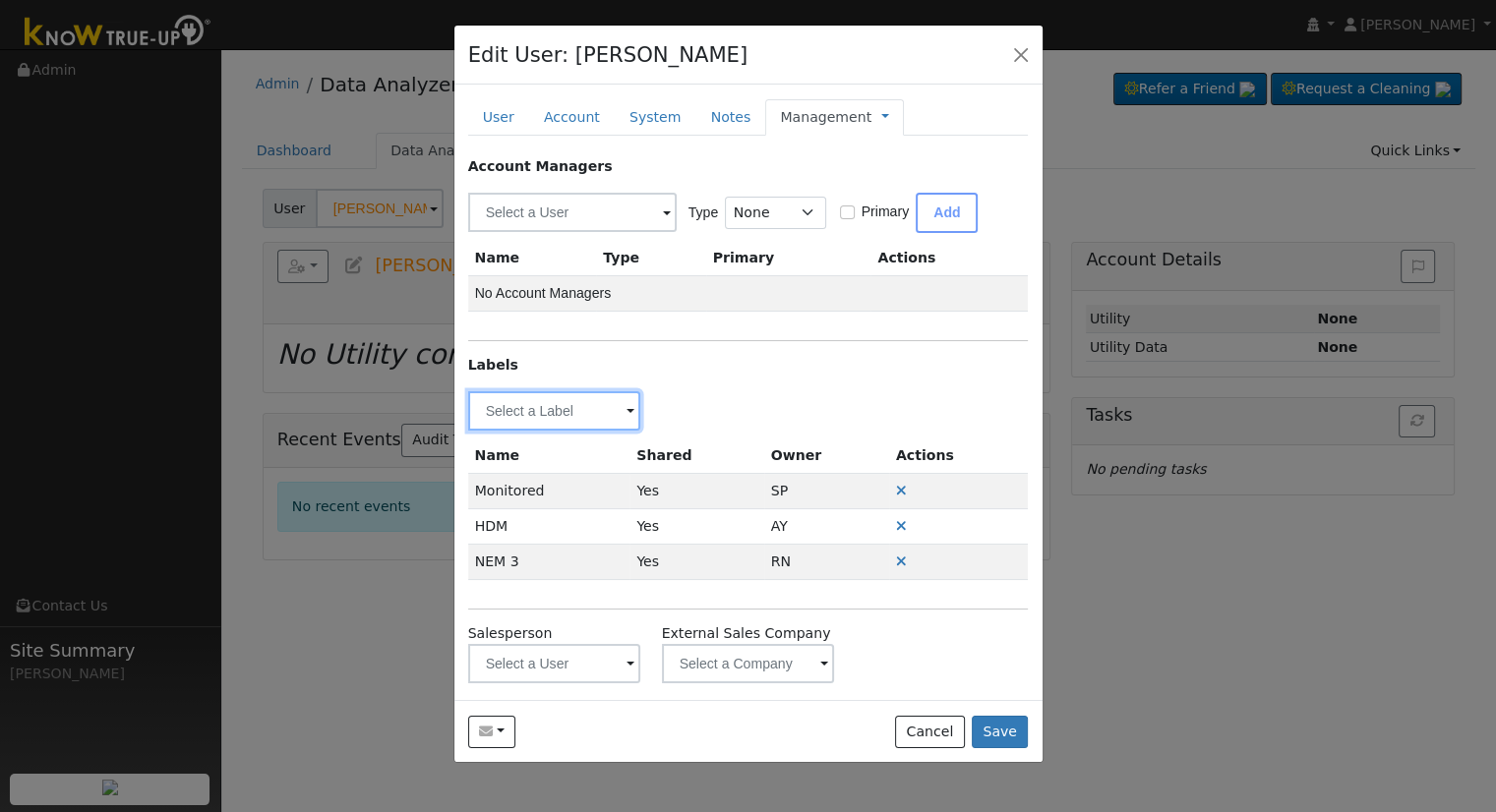
click at [563, 402] on input "text" at bounding box center [554, 410] width 173 height 39
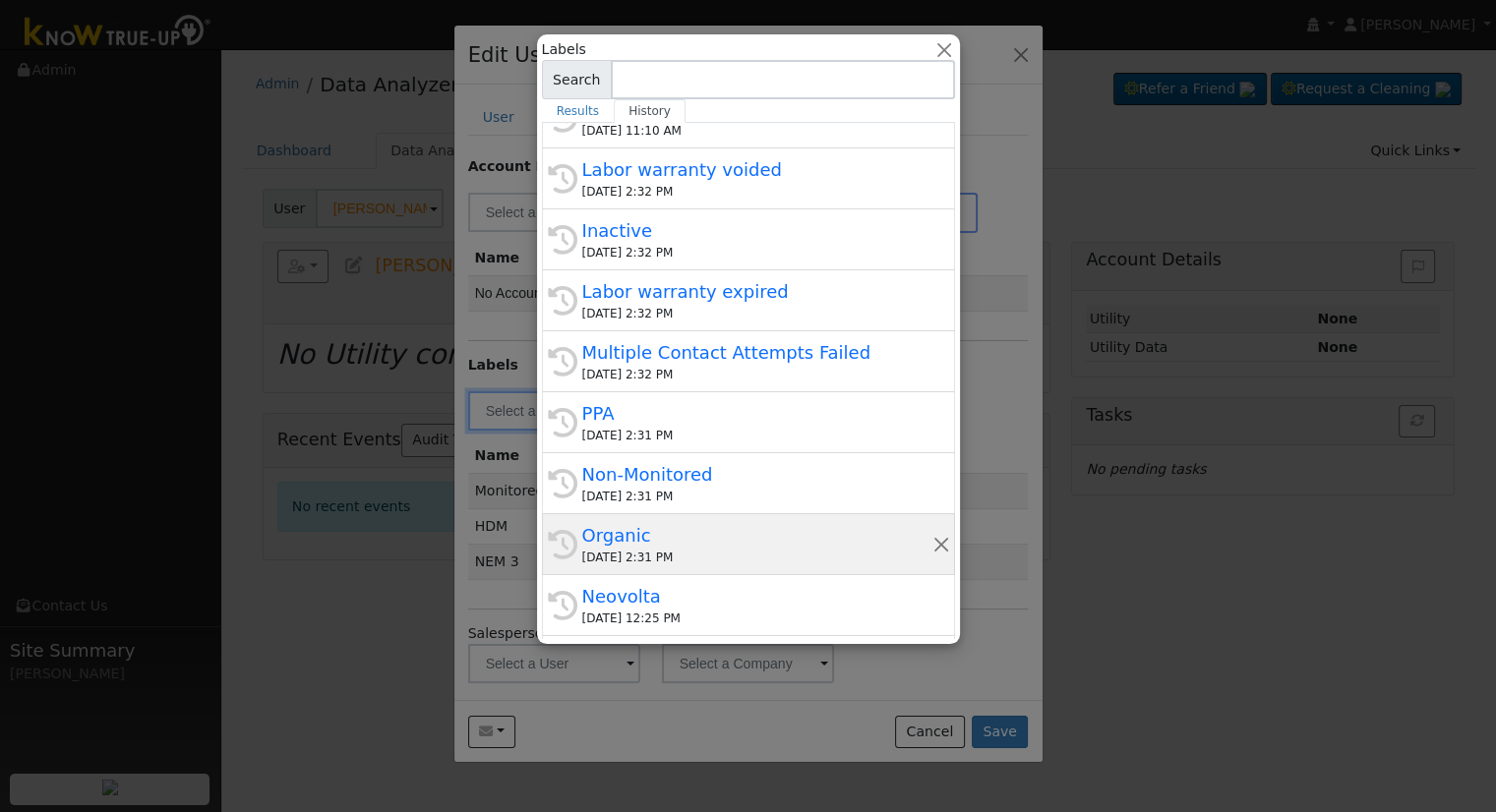
scroll to position [295, 0]
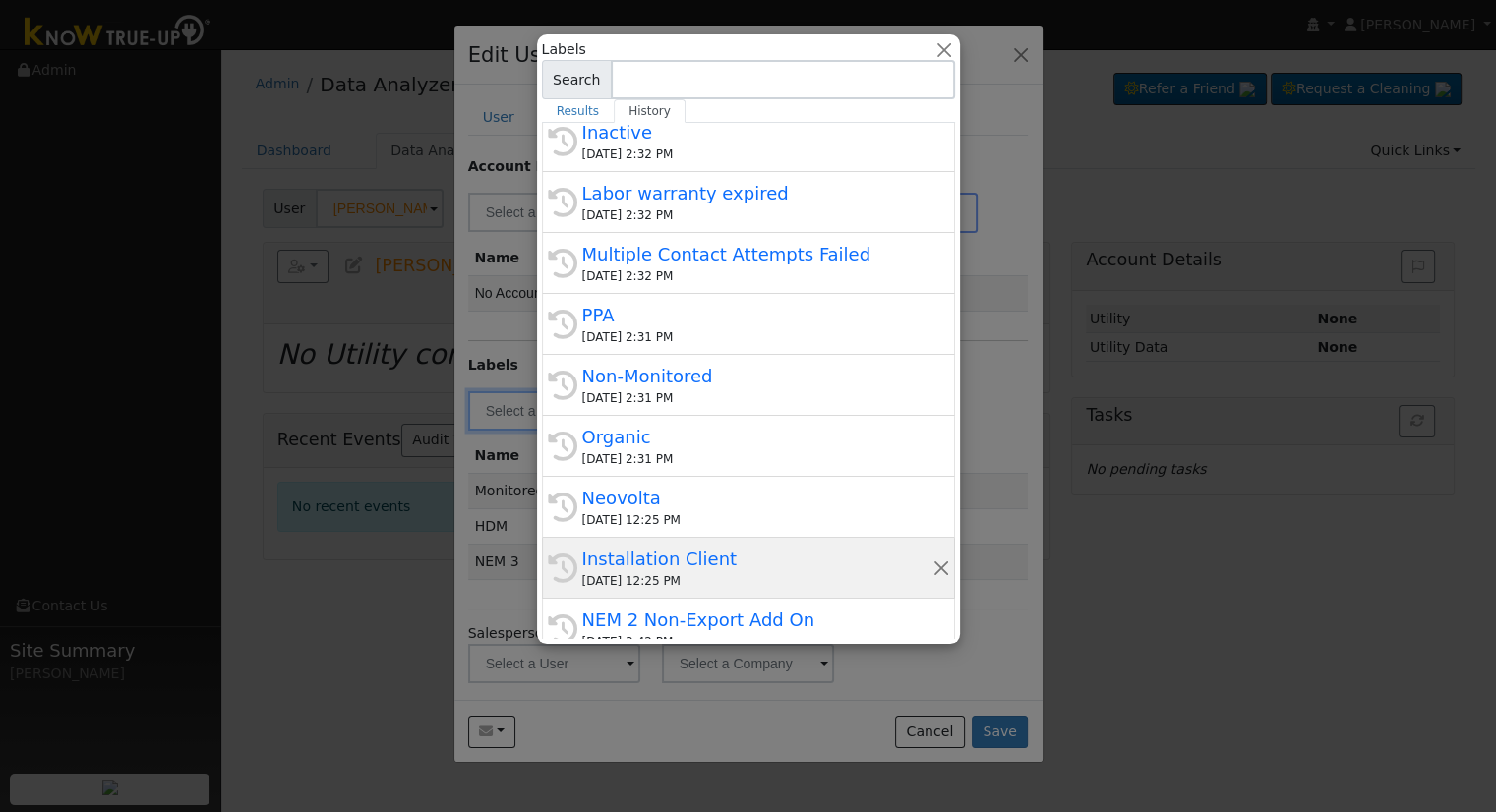
click at [720, 564] on div "Installation Client" at bounding box center [757, 559] width 350 height 27
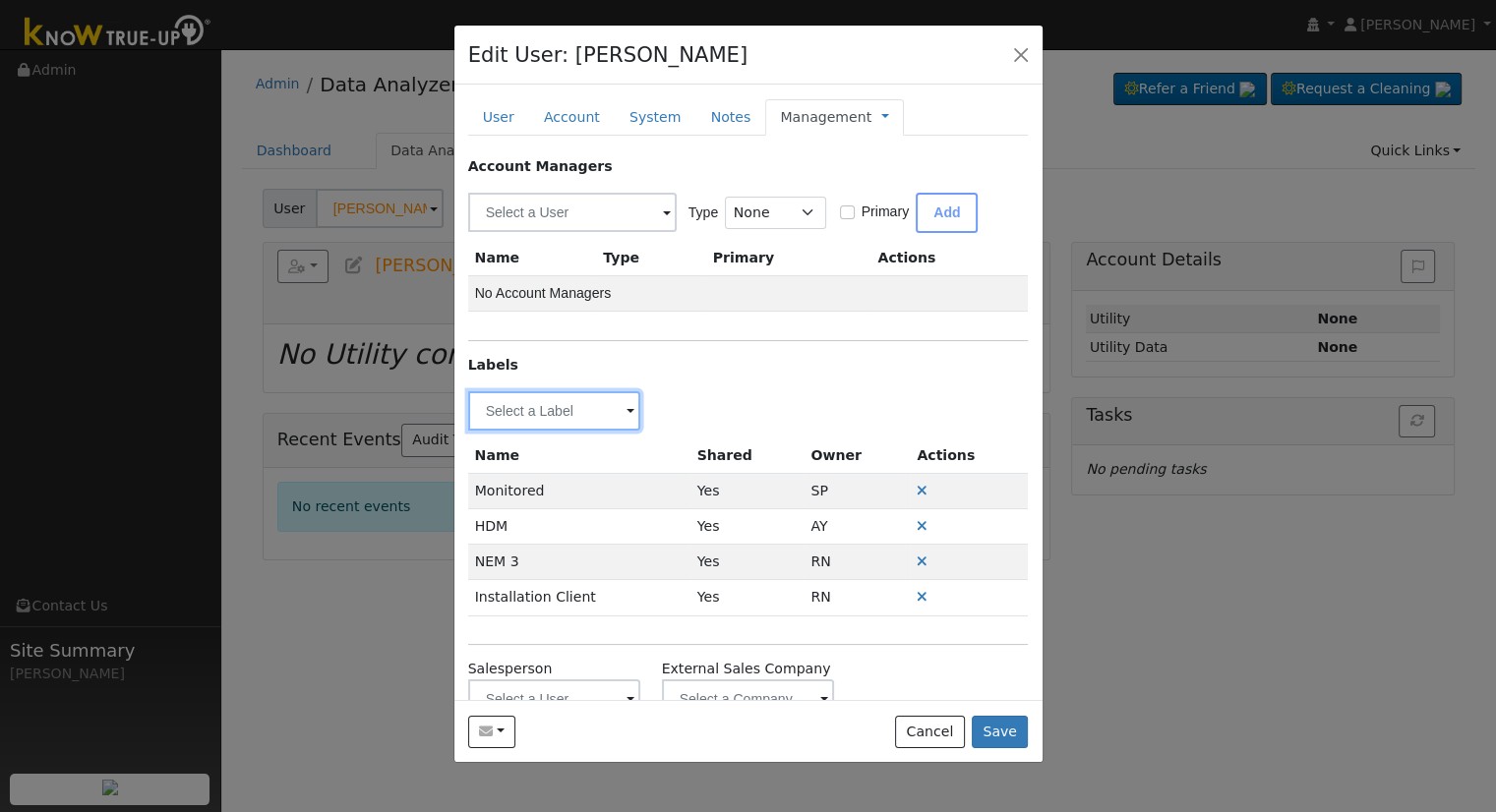
click at [554, 426] on input "text" at bounding box center [554, 410] width 173 height 39
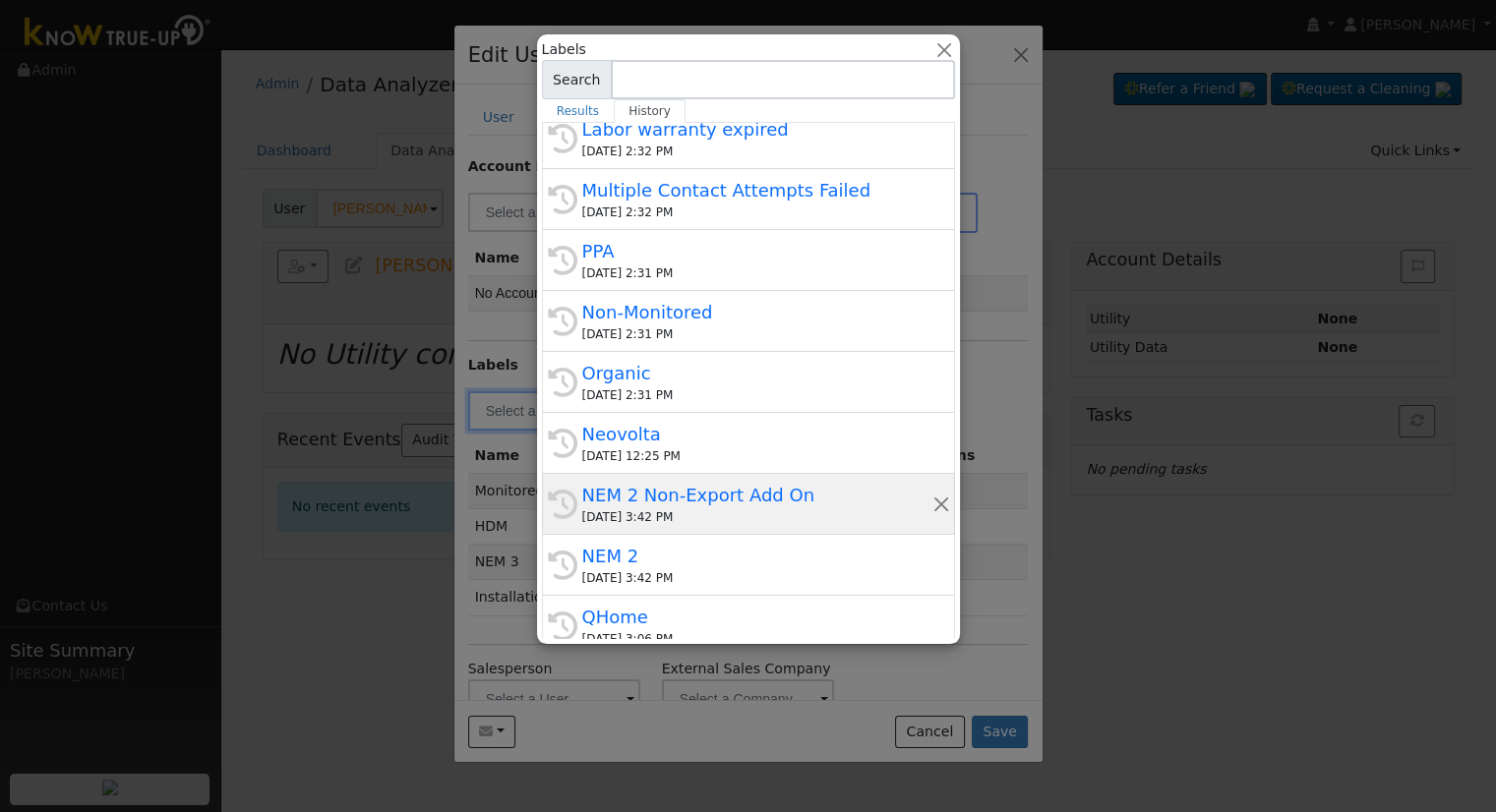
scroll to position [434, 0]
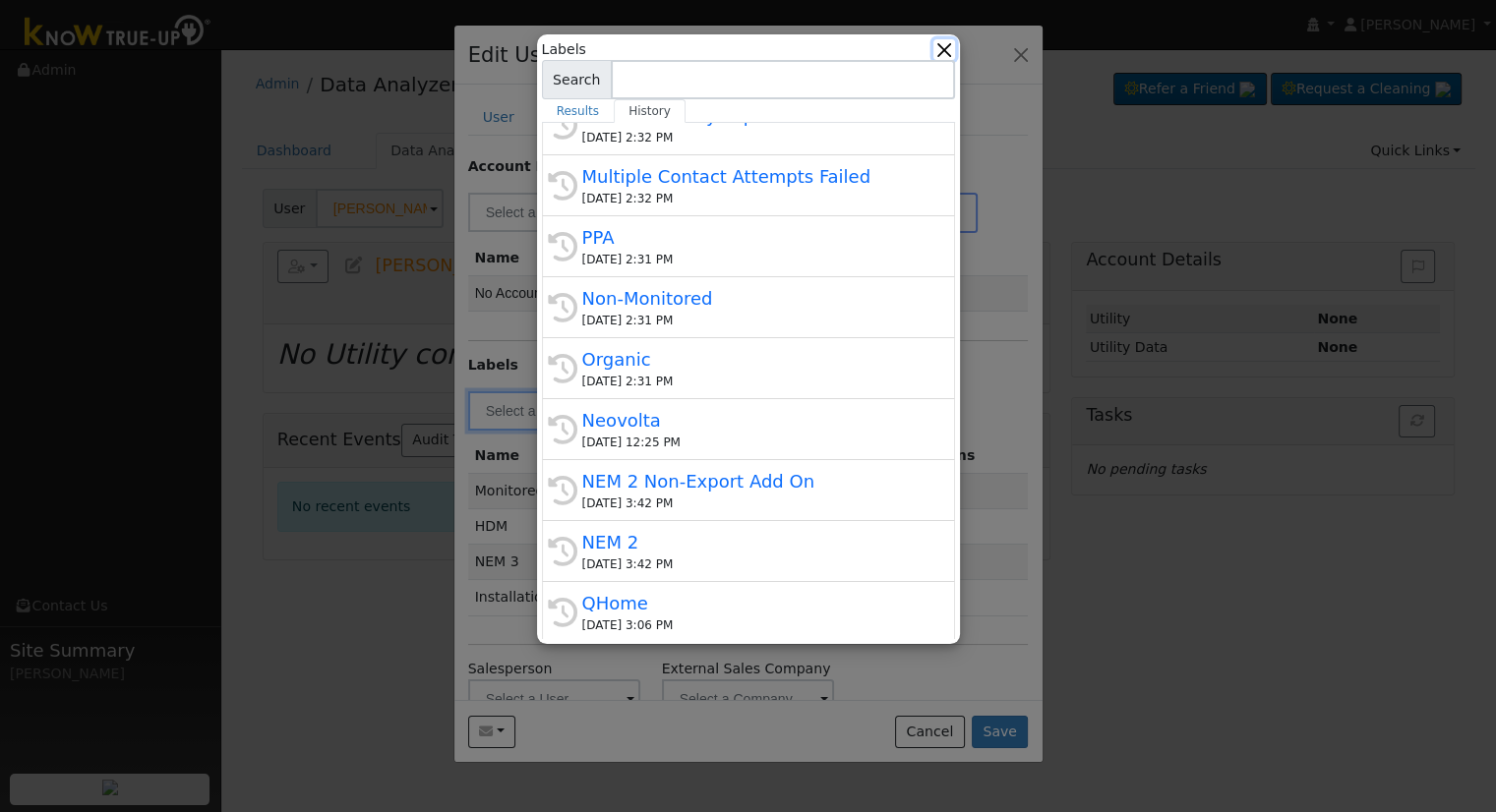
click at [951, 50] on button "button" at bounding box center [943, 49] width 21 height 21
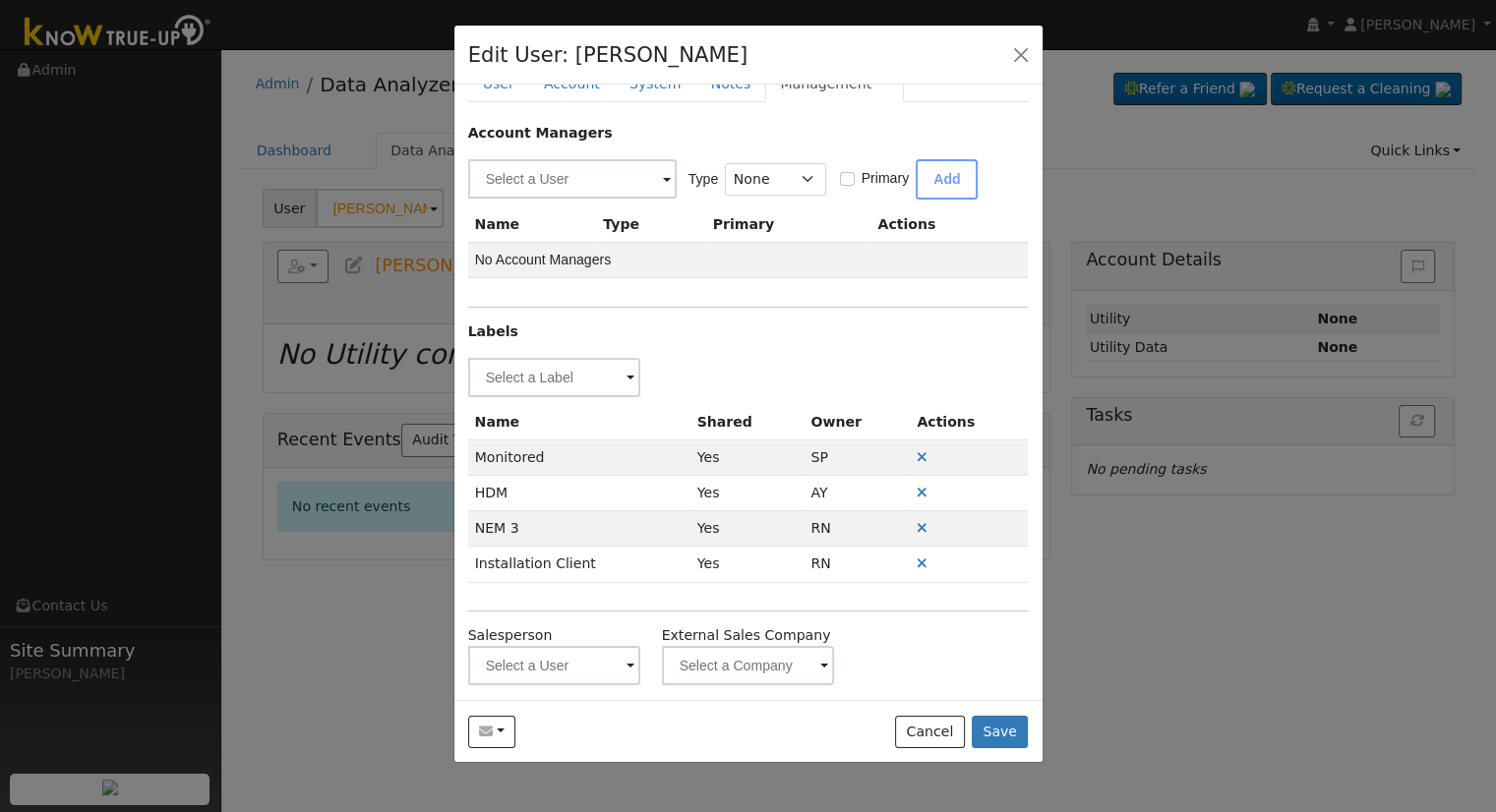
scroll to position [48, 0]
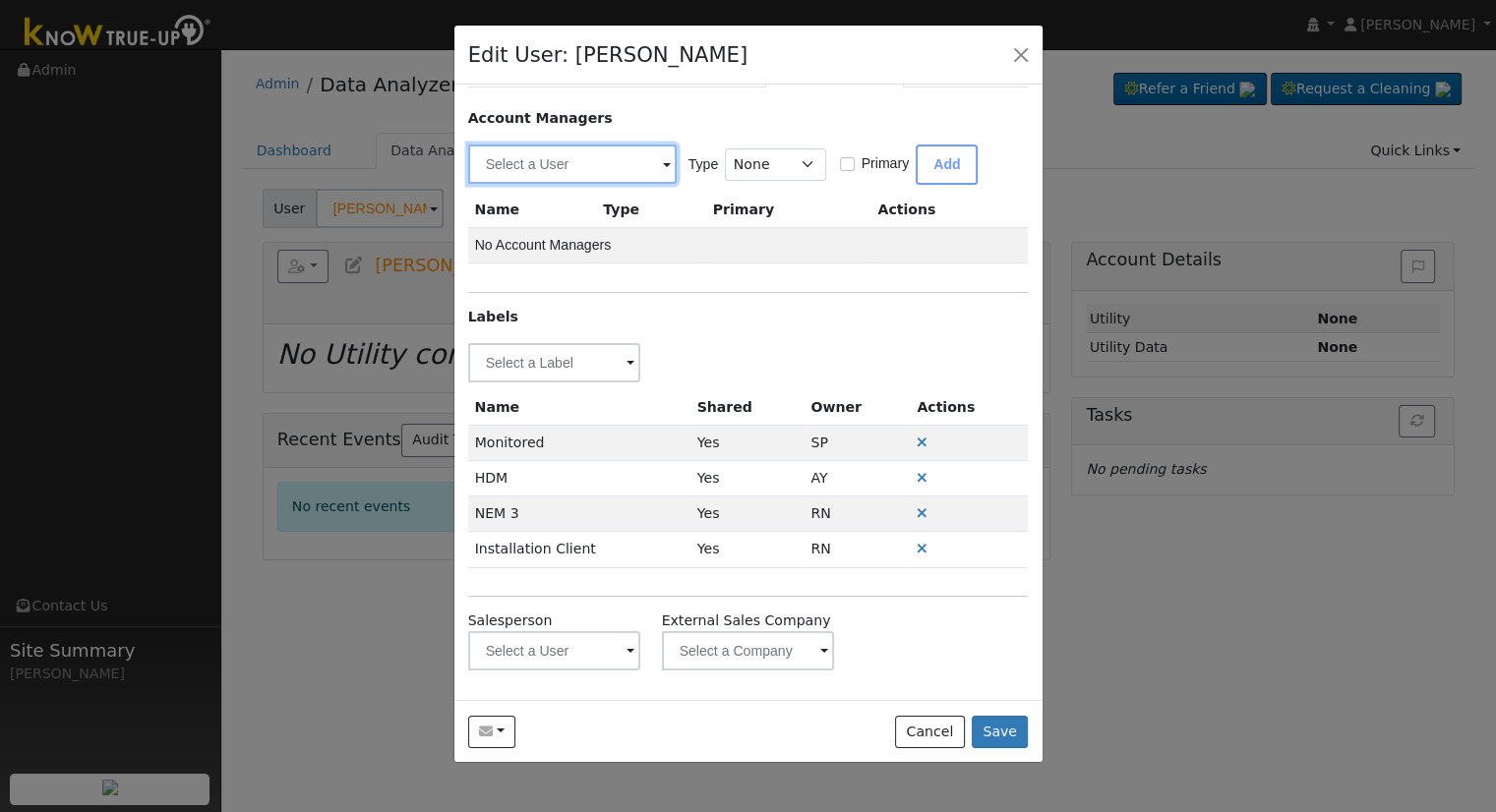
click at [619, 176] on input "text" at bounding box center [572, 164] width 209 height 39
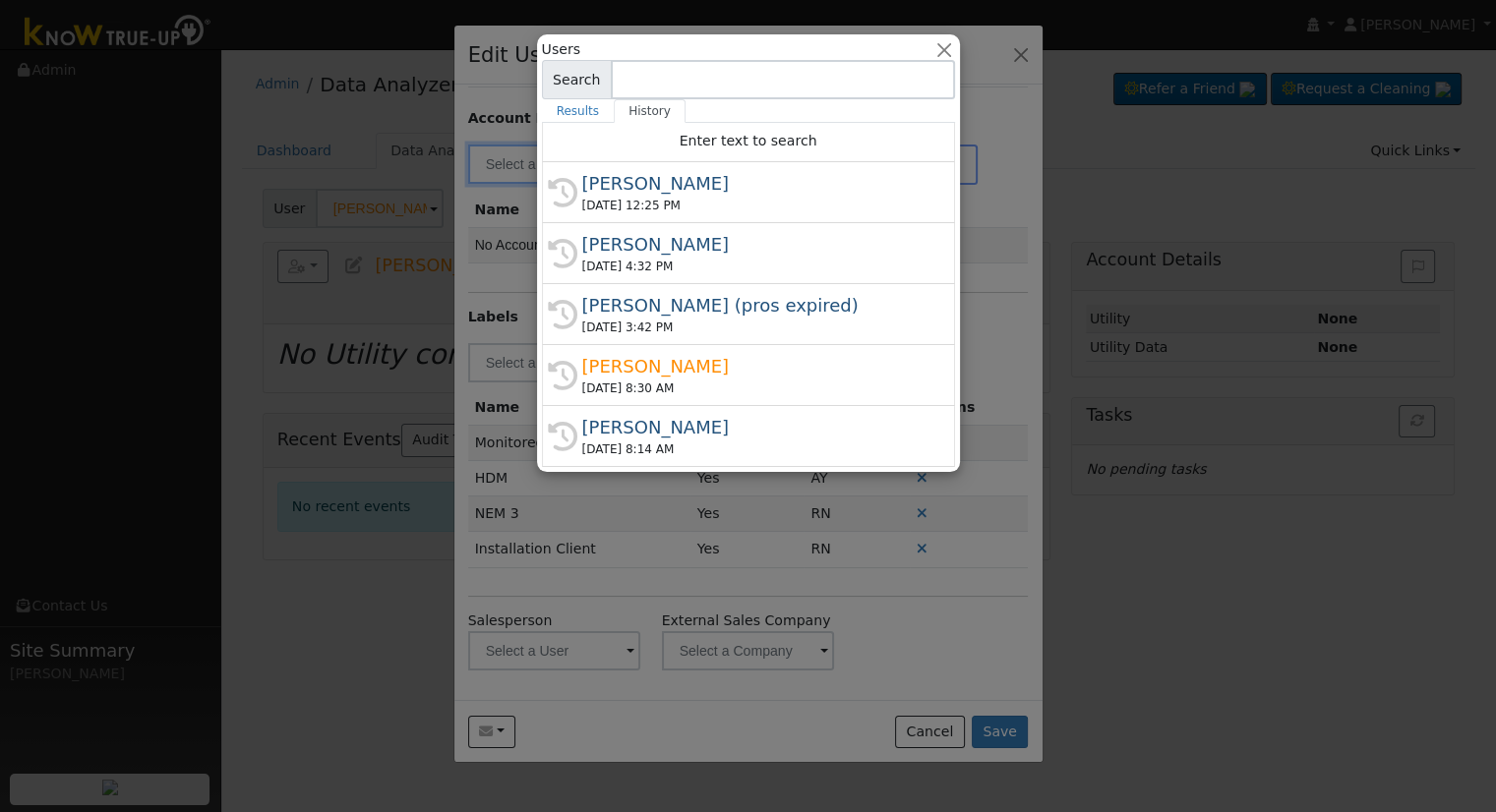
drag, startPoint x: 603, startPoint y: 414, endPoint x: 729, endPoint y: 312, distance: 162.2
click at [602, 414] on div "Chuck Rowland" at bounding box center [757, 427] width 350 height 27
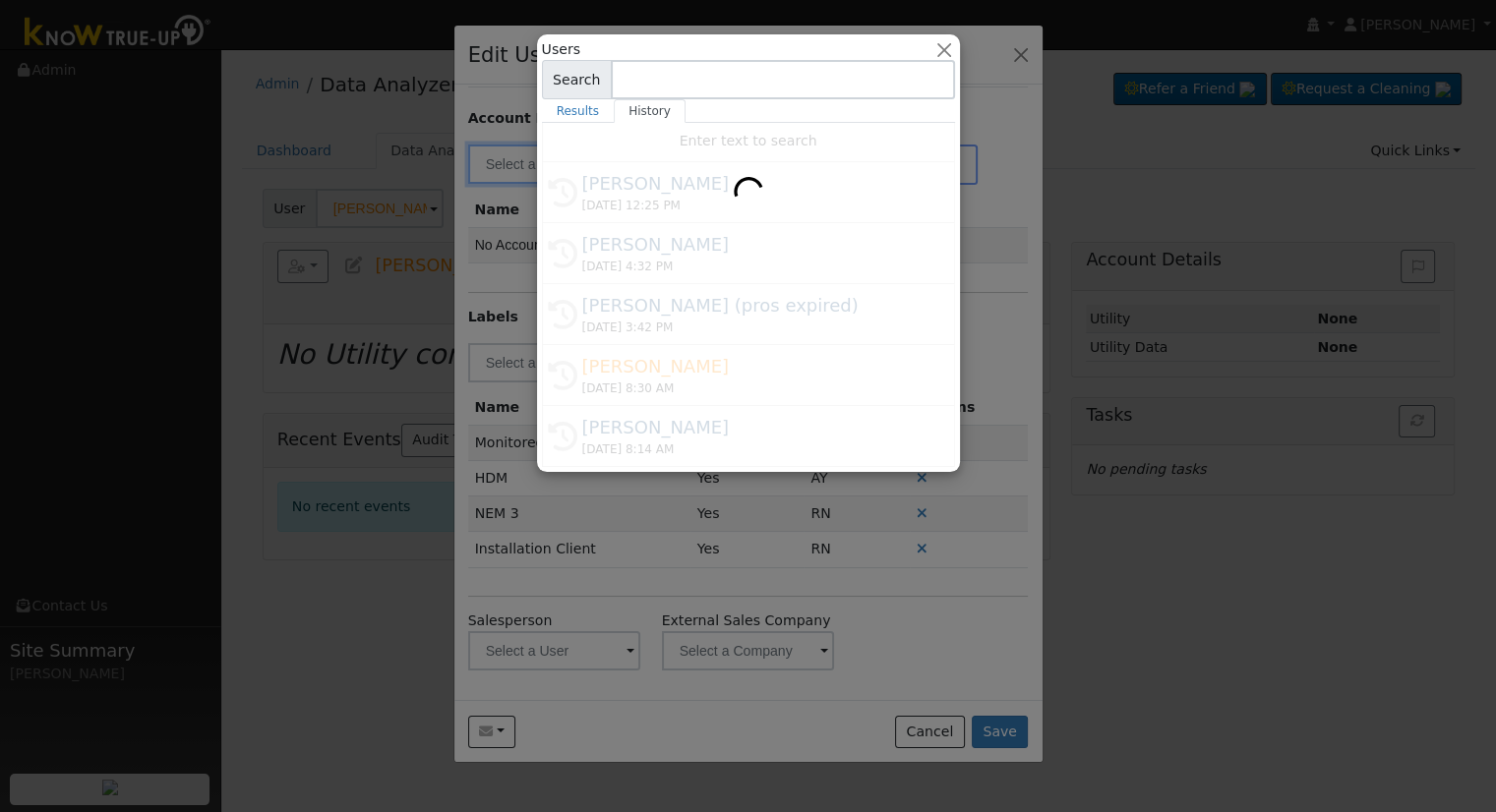
type input "Chuck Rowland"
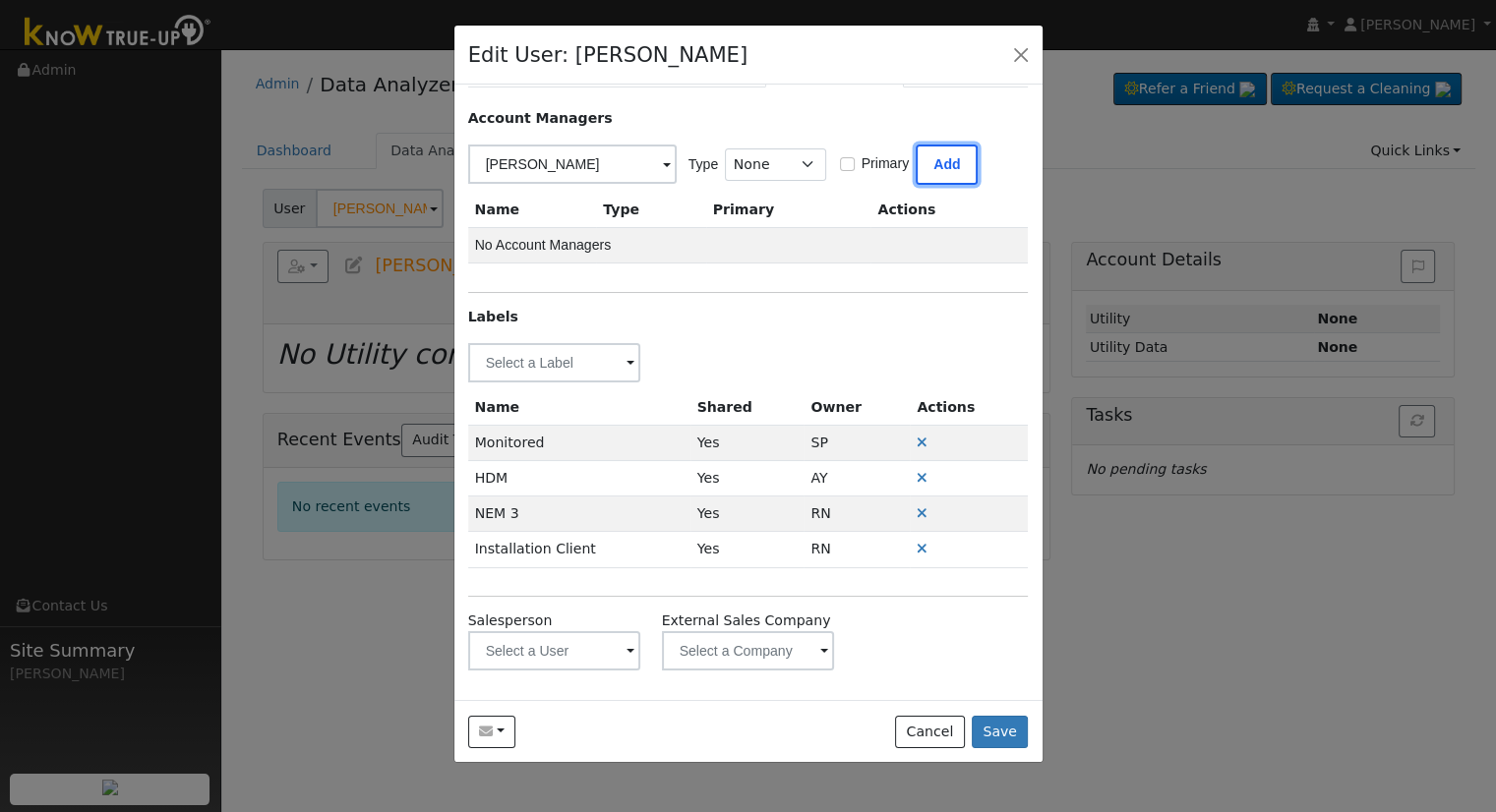
click at [950, 154] on button "Add" at bounding box center [947, 165] width 62 height 40
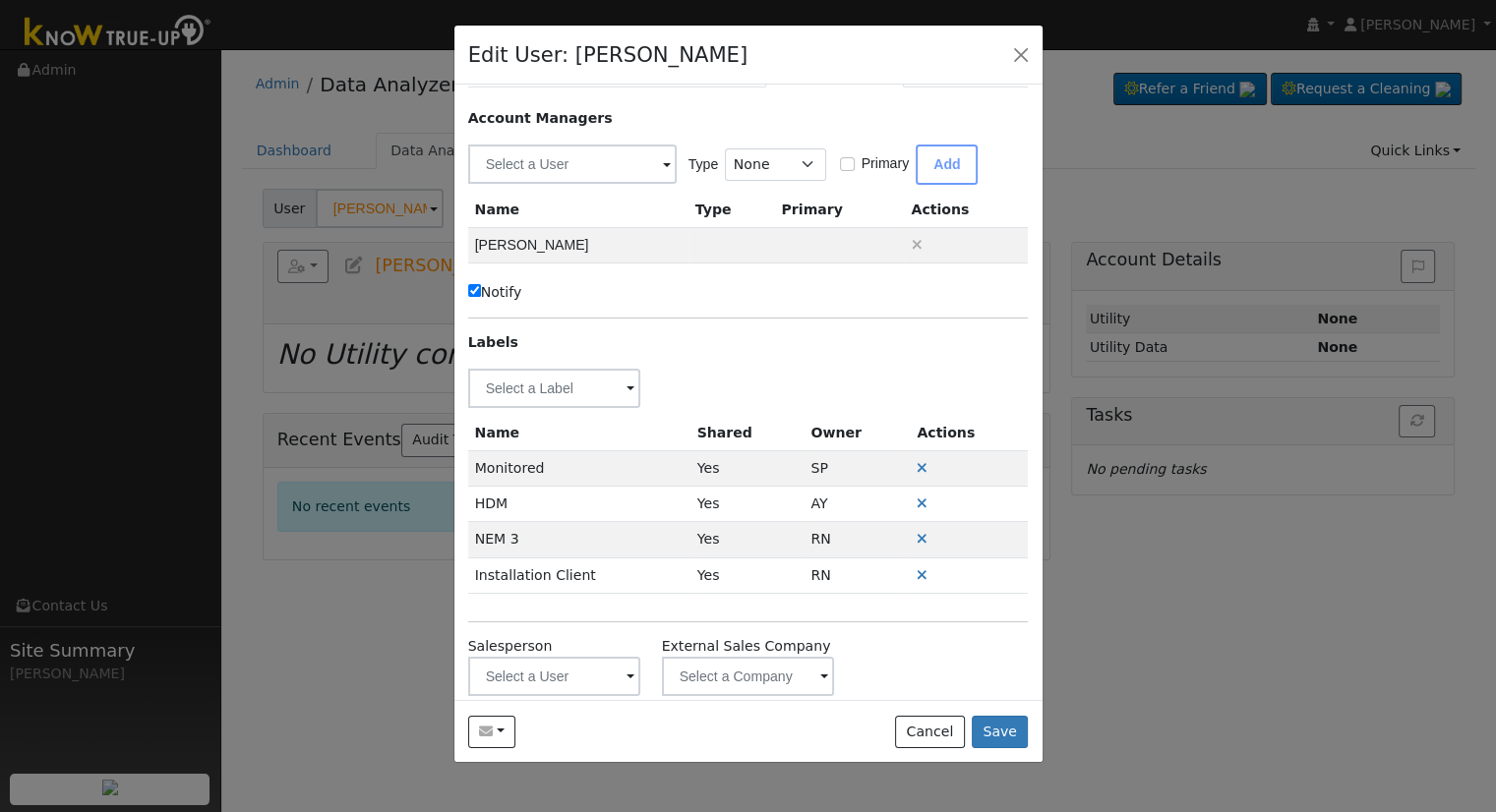
click at [473, 295] on input "Notify" at bounding box center [474, 290] width 13 height 13
checkbox input "false"
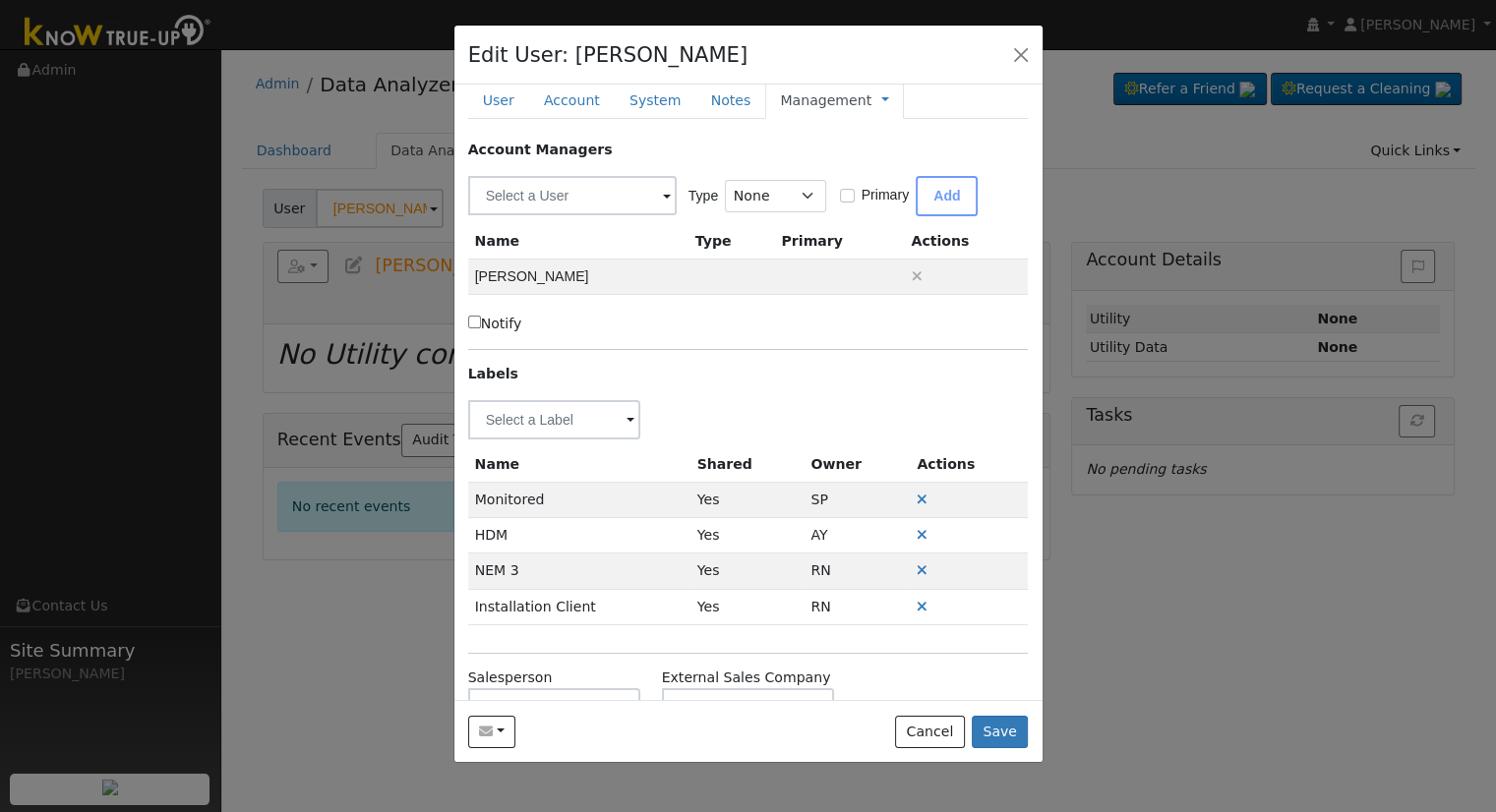
scroll to position [0, 0]
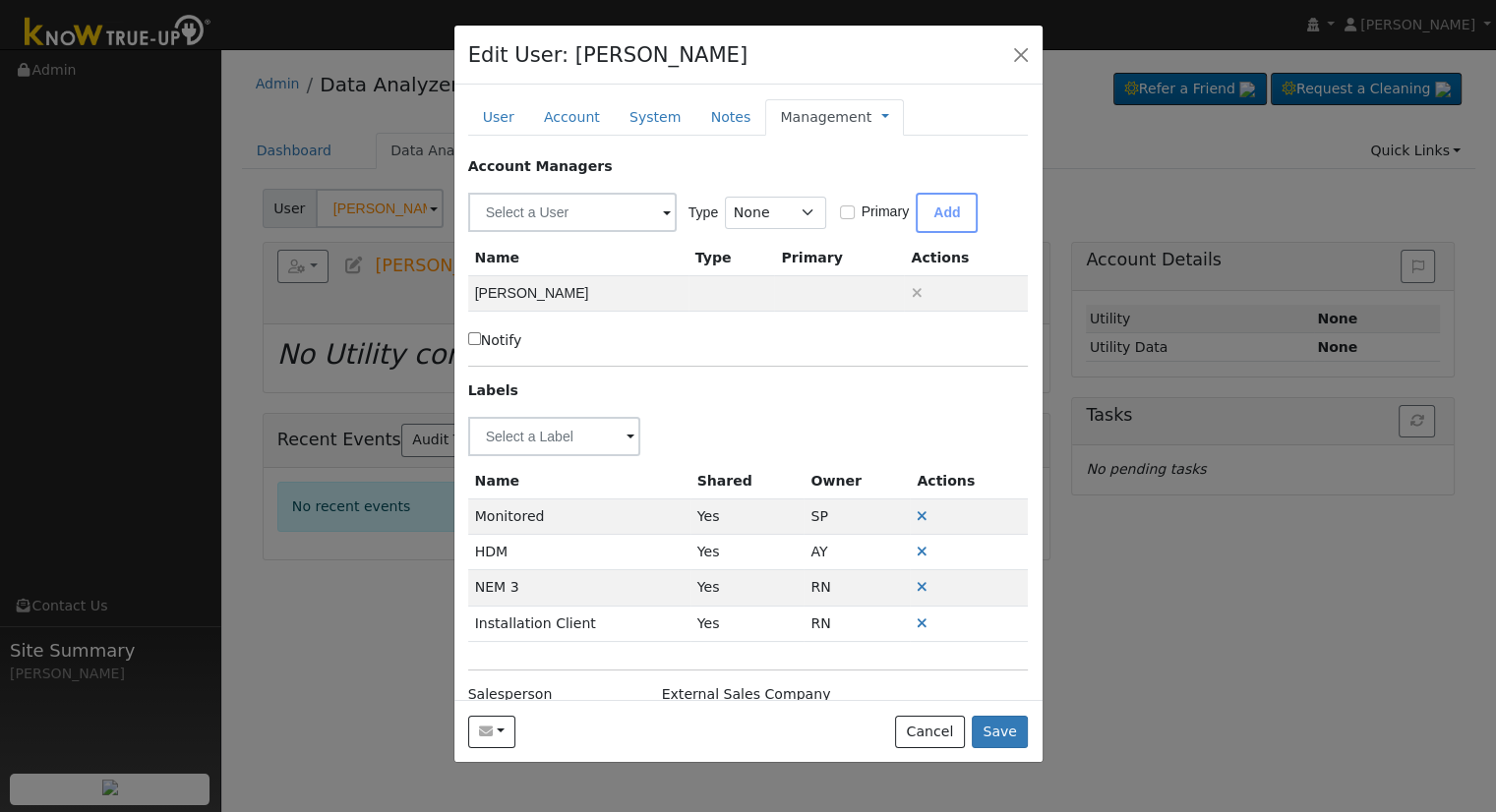
click at [783, 120] on link "Management" at bounding box center [825, 117] width 91 height 21
click at [882, 180] on link "Billing" at bounding box center [950, 180] width 137 height 28
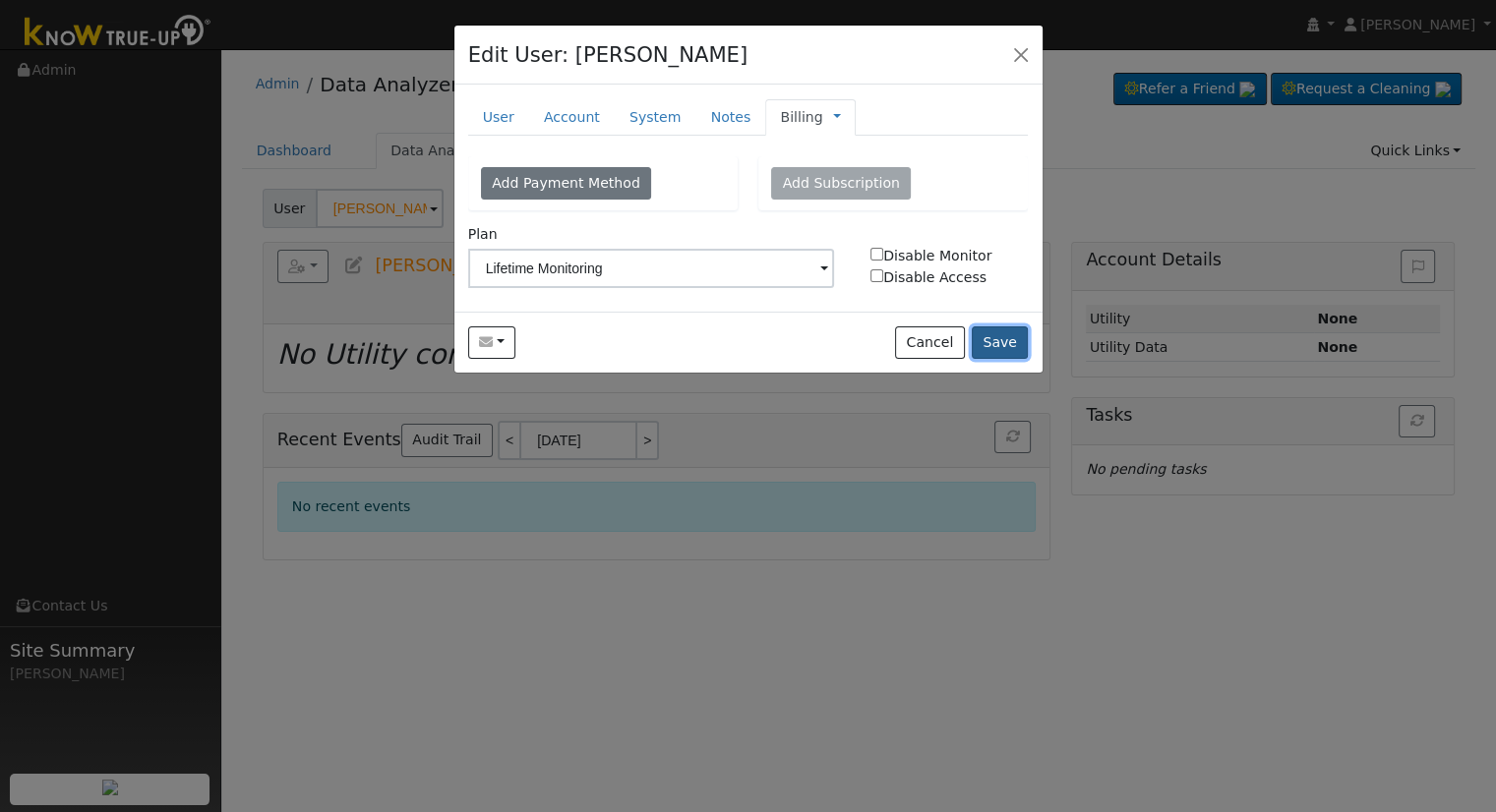
click at [1010, 340] on button "Save" at bounding box center [1000, 343] width 57 height 33
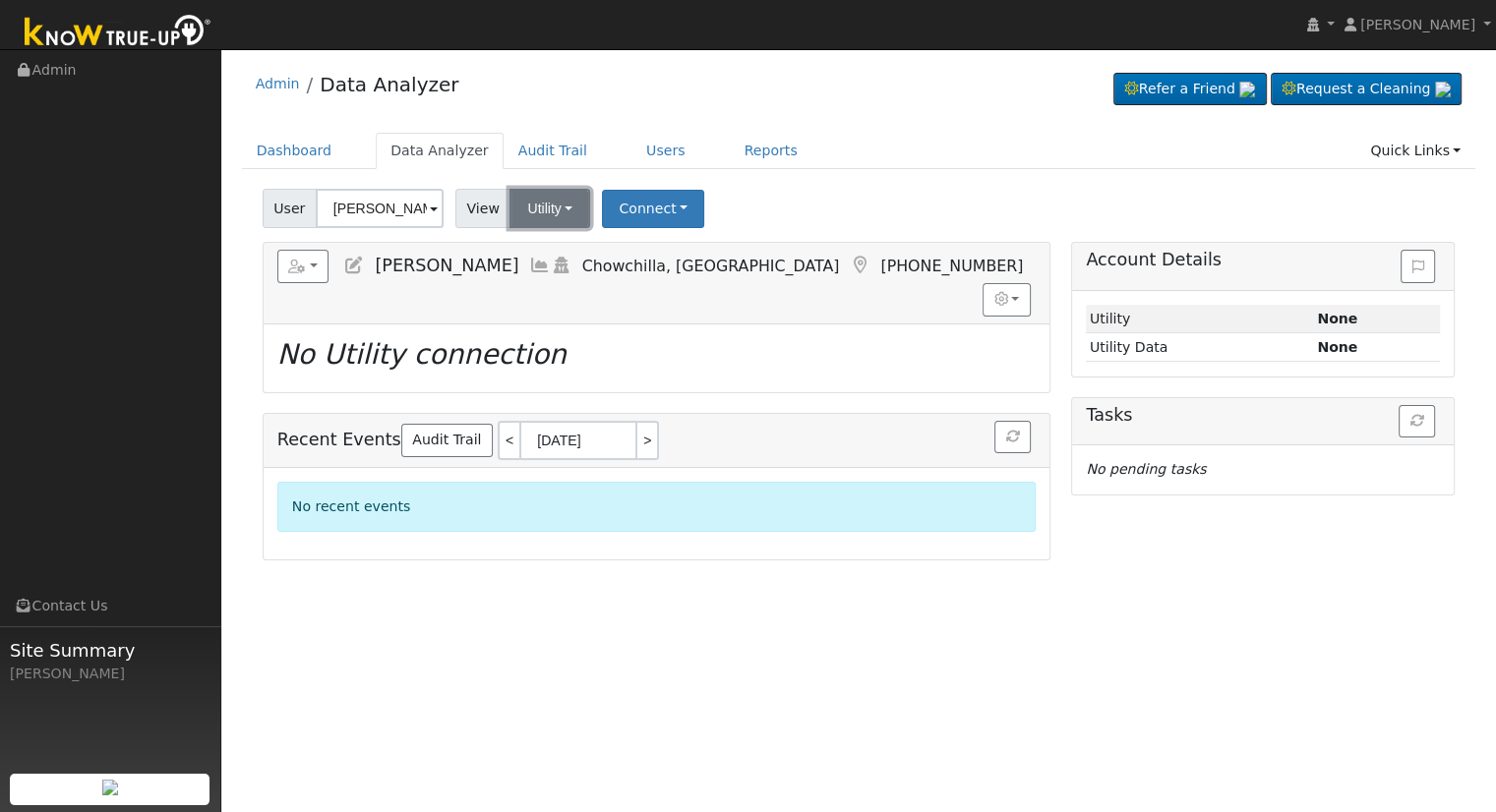
click at [540, 202] on button "Utility" at bounding box center [549, 208] width 81 height 39
click at [633, 218] on button "Connect" at bounding box center [653, 209] width 102 height 38
click at [680, 250] on link "Select a Provider" at bounding box center [679, 252] width 153 height 28
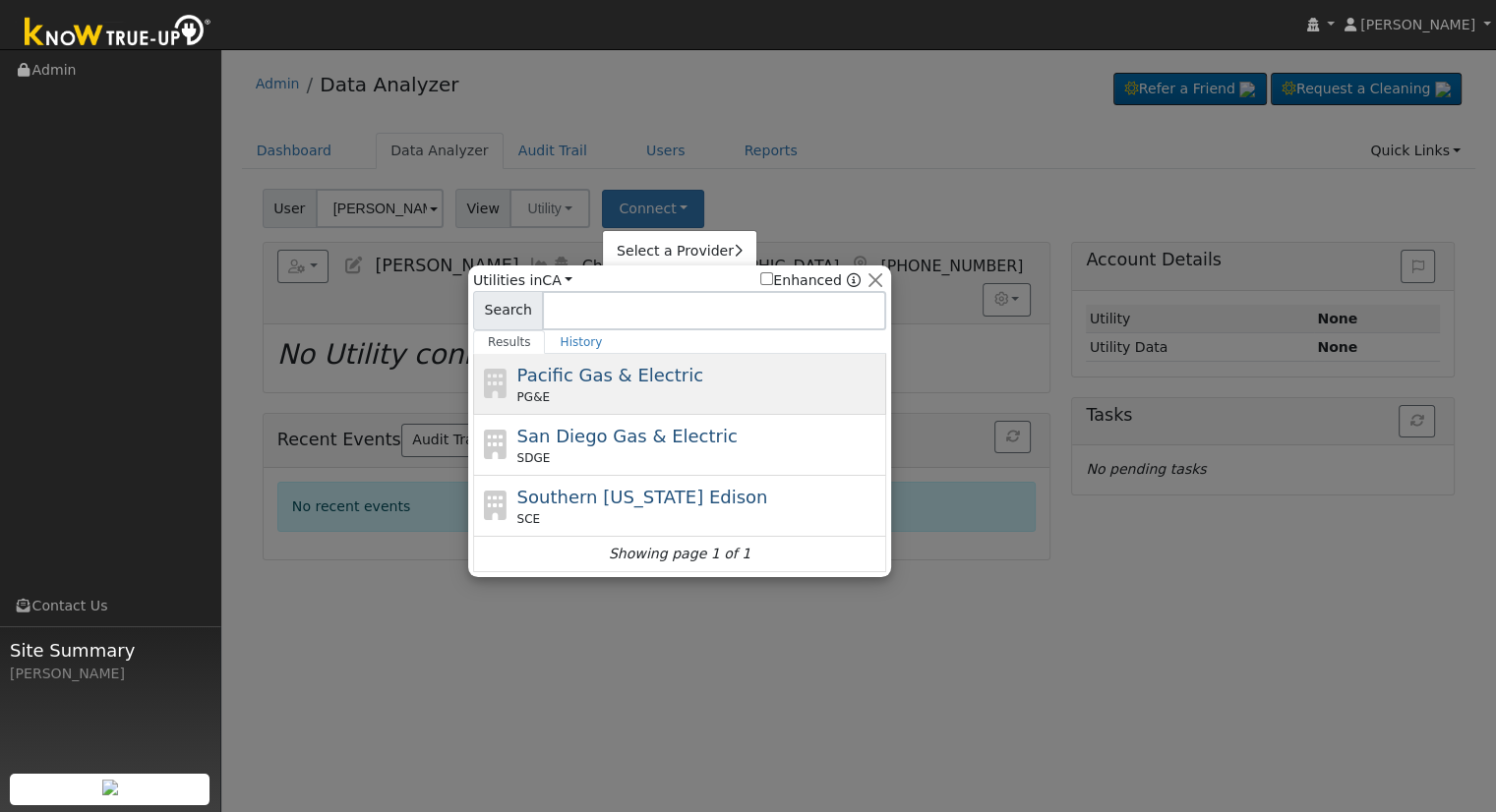
click at [614, 383] on span "Pacific Gas & Electric" at bounding box center [610, 375] width 186 height 21
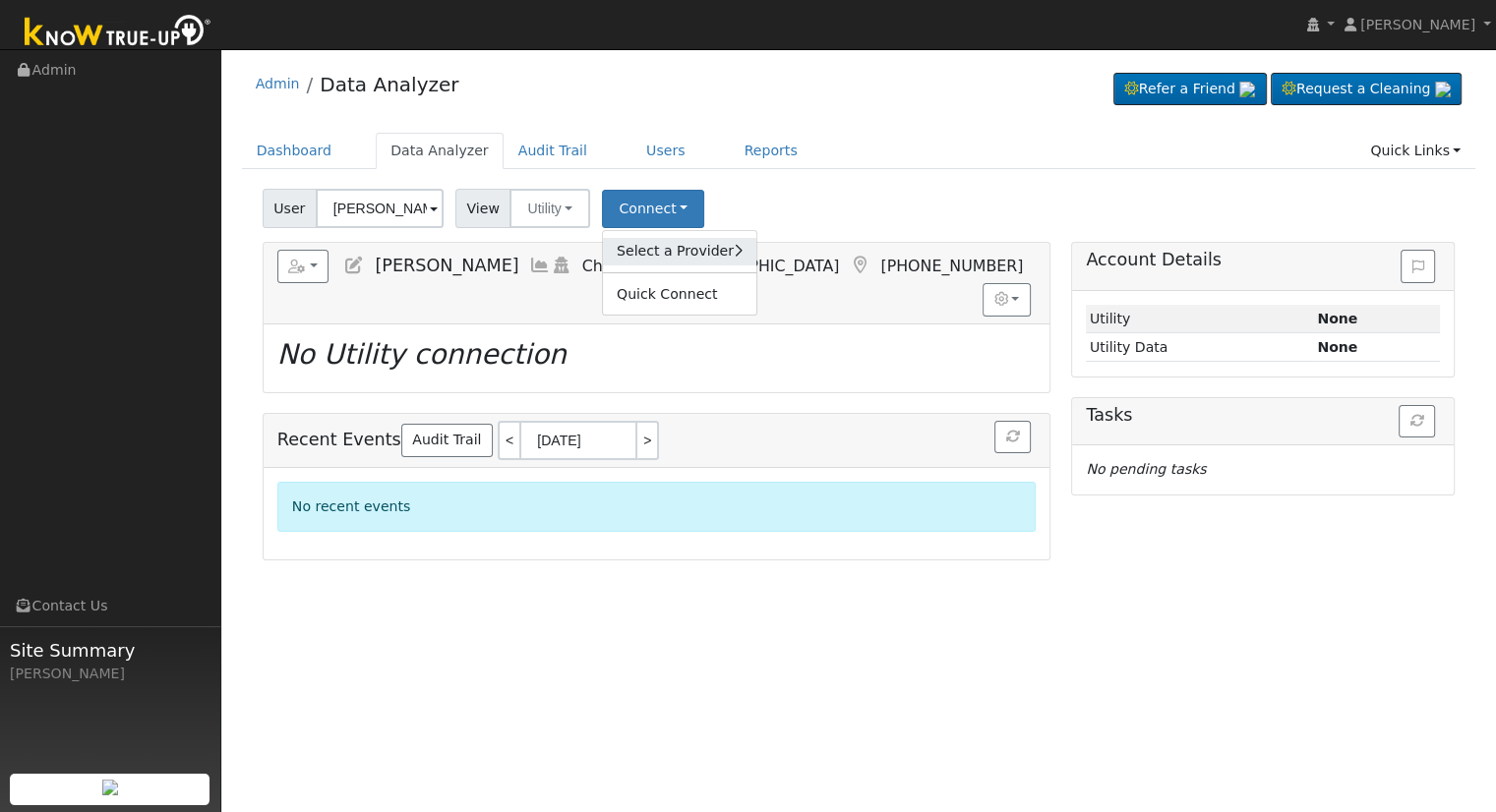
click at [658, 247] on link "Select a Provider" at bounding box center [679, 252] width 153 height 28
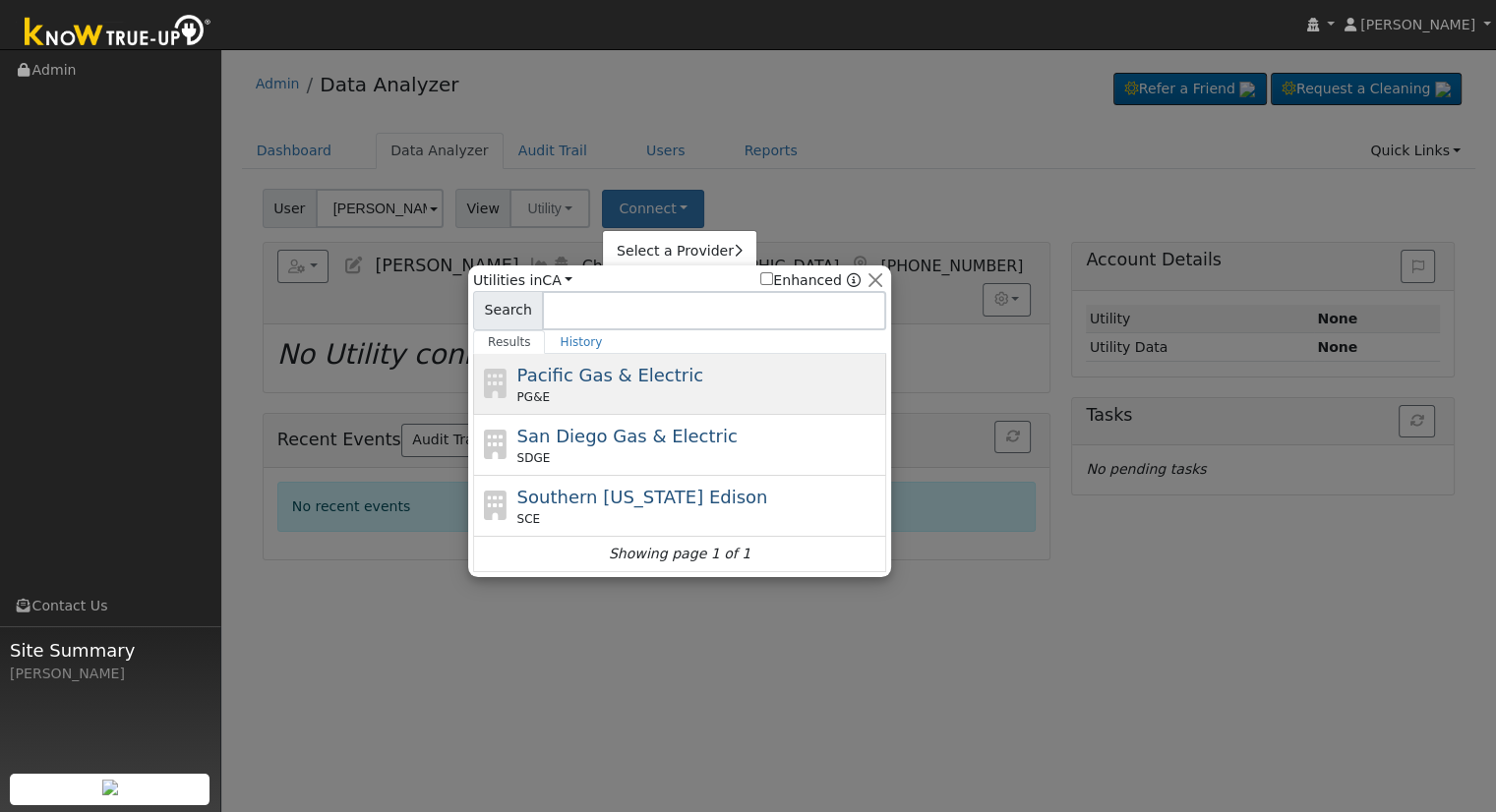
click at [563, 379] on span "Pacific Gas & Electric" at bounding box center [610, 375] width 186 height 21
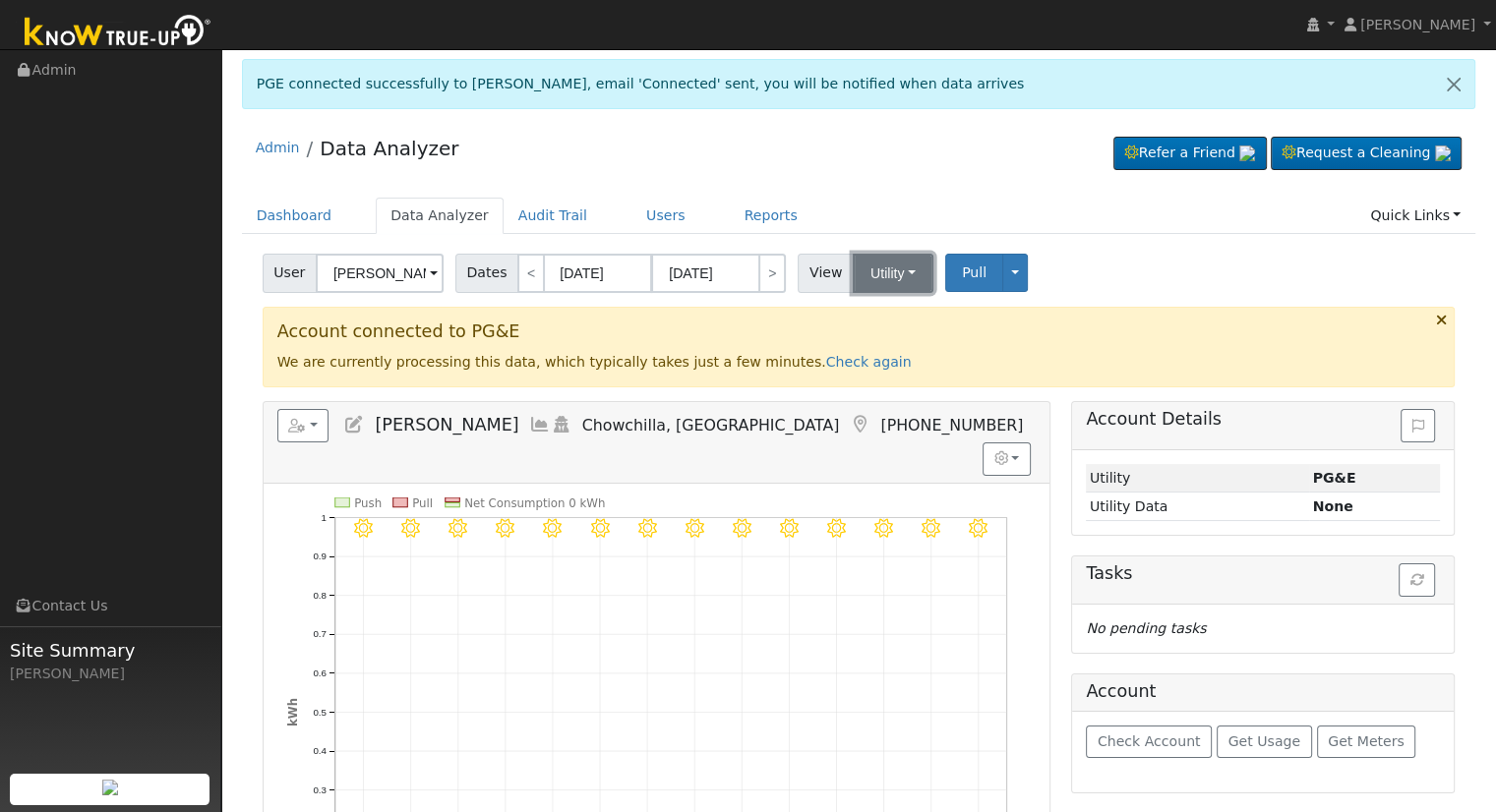
click at [898, 271] on button "Utility" at bounding box center [893, 273] width 81 height 39
